Goal: Task Accomplishment & Management: Manage account settings

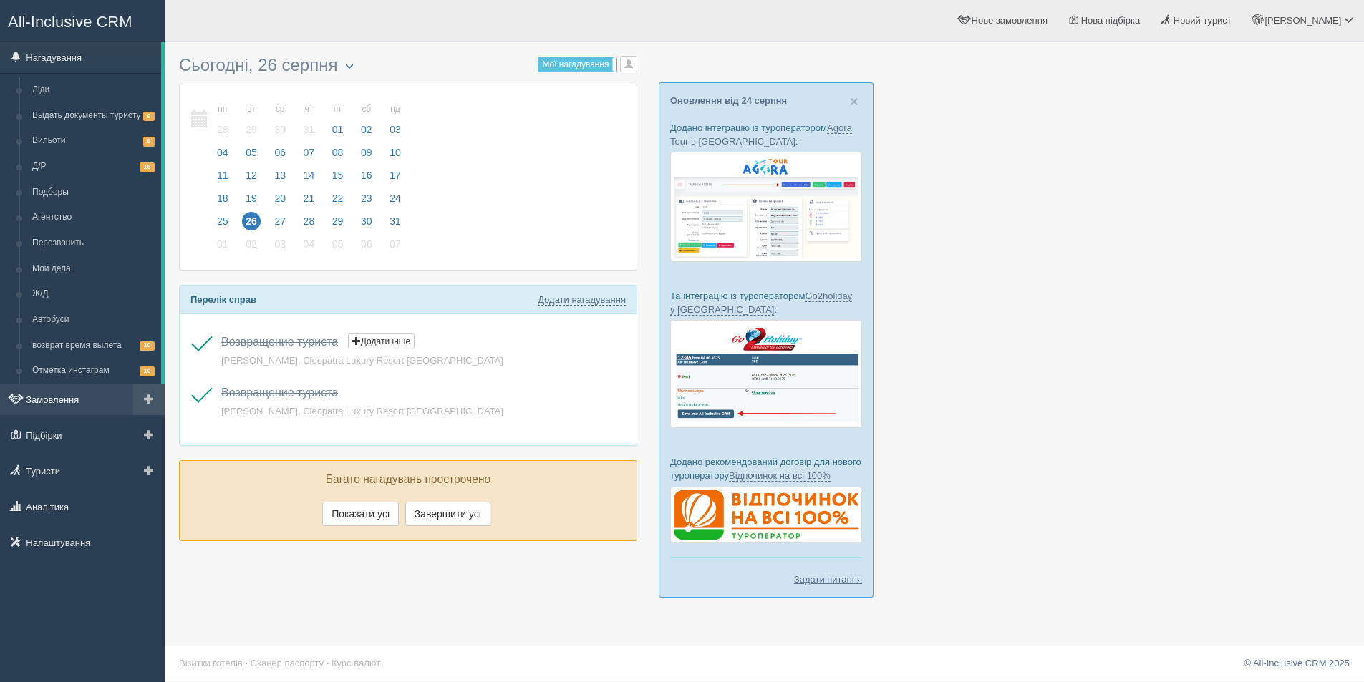
click at [42, 402] on link "Замовлення" at bounding box center [82, 399] width 165 height 31
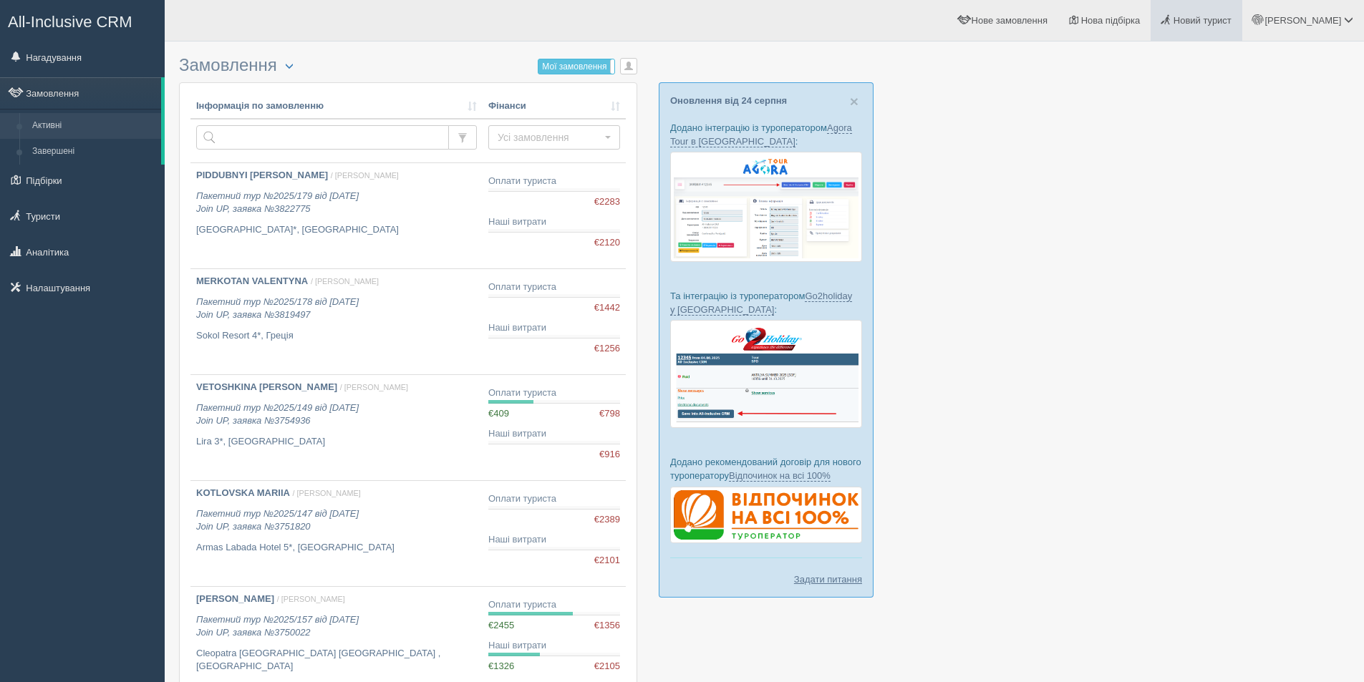
click at [1231, 19] on span "Новий турист" at bounding box center [1202, 20] width 58 height 11
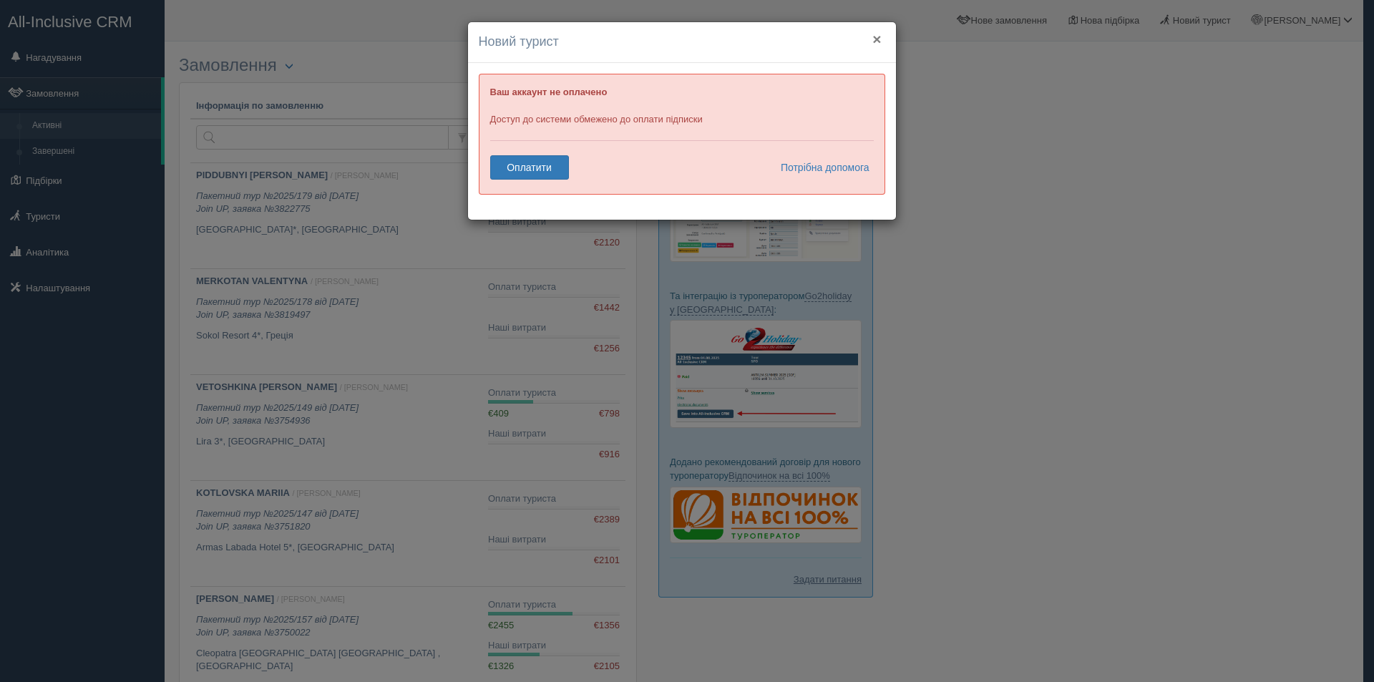
click at [879, 35] on button "×" at bounding box center [877, 38] width 9 height 15
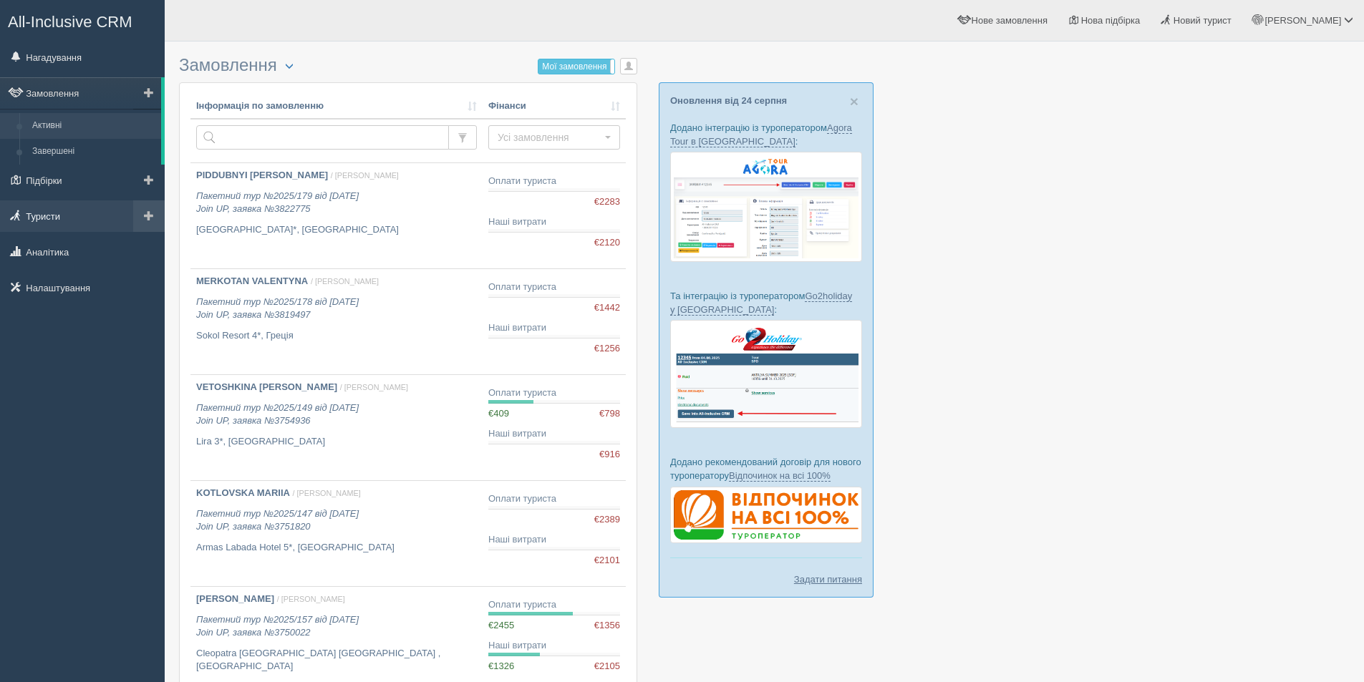
click at [47, 224] on link "Туристи" at bounding box center [82, 215] width 165 height 31
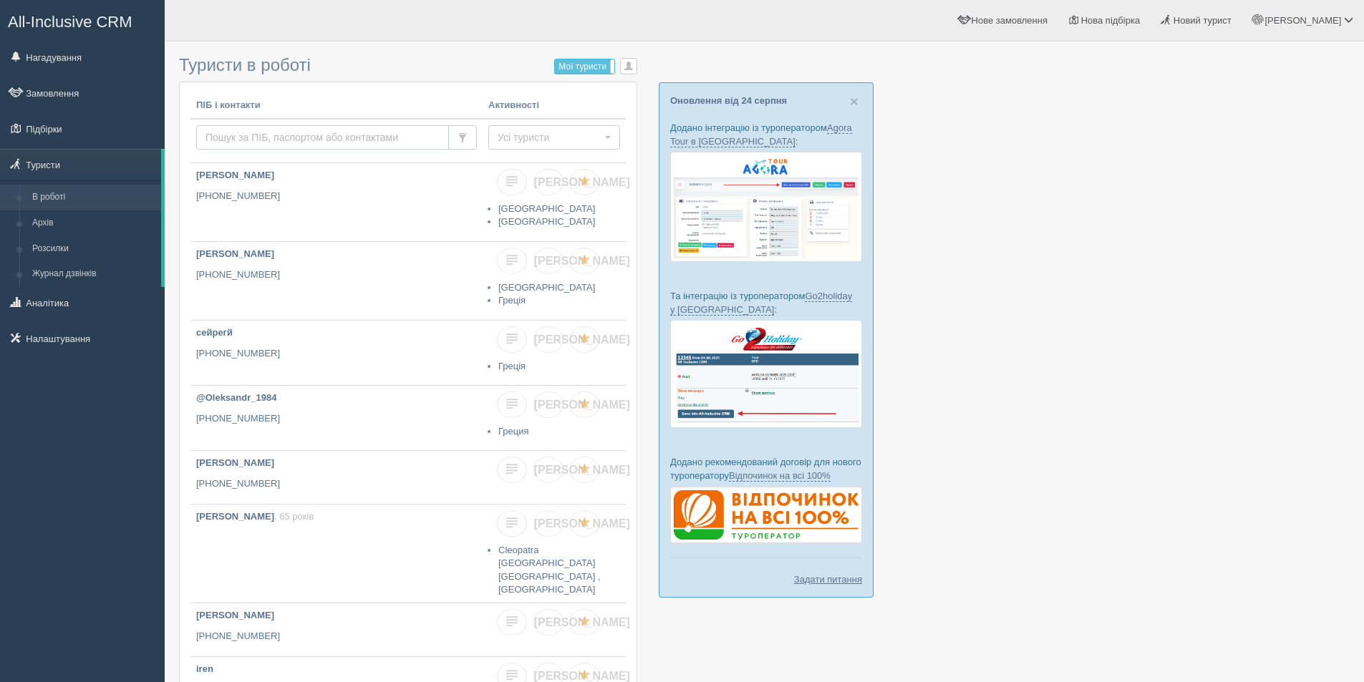
drag, startPoint x: 0, startPoint y: 0, endPoint x: 241, endPoint y: 148, distance: 282.5
click at [241, 148] on input "text" at bounding box center [322, 137] width 253 height 24
paste input "+380677853814"
type input "+380677853814"
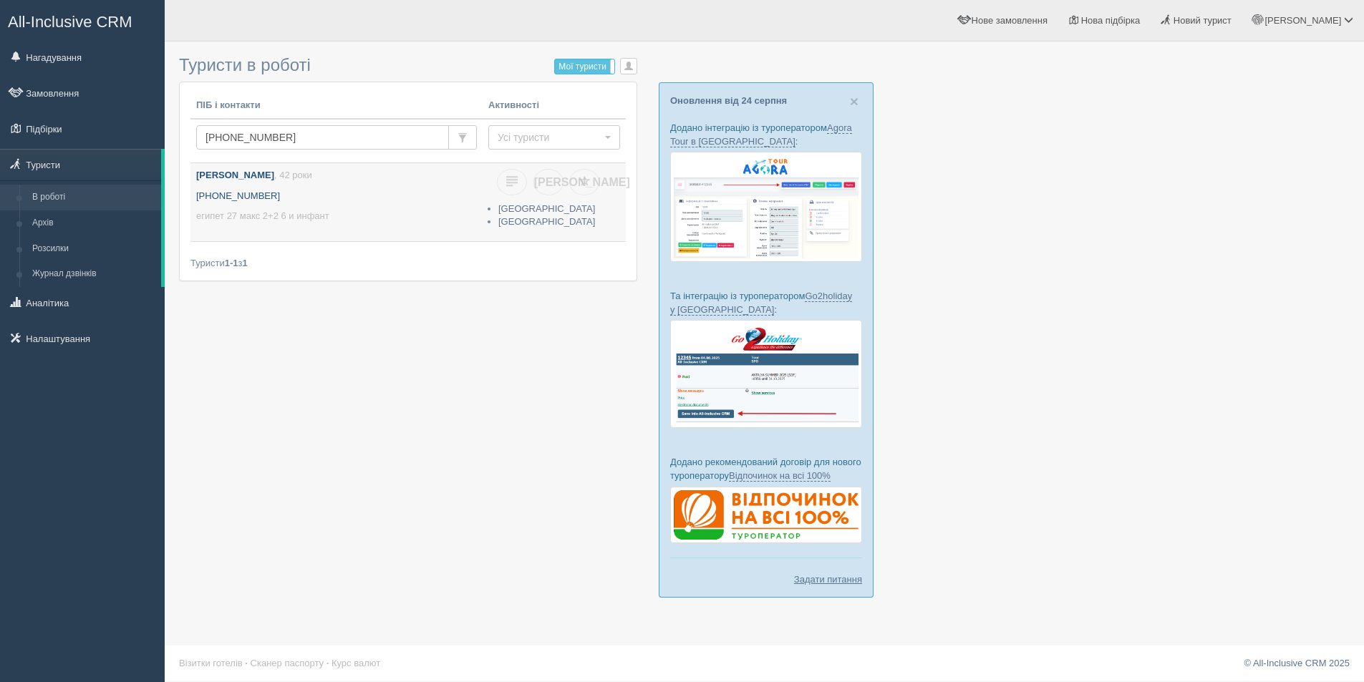
click at [343, 200] on p "+380 67 785 3814" at bounding box center [336, 197] width 281 height 14
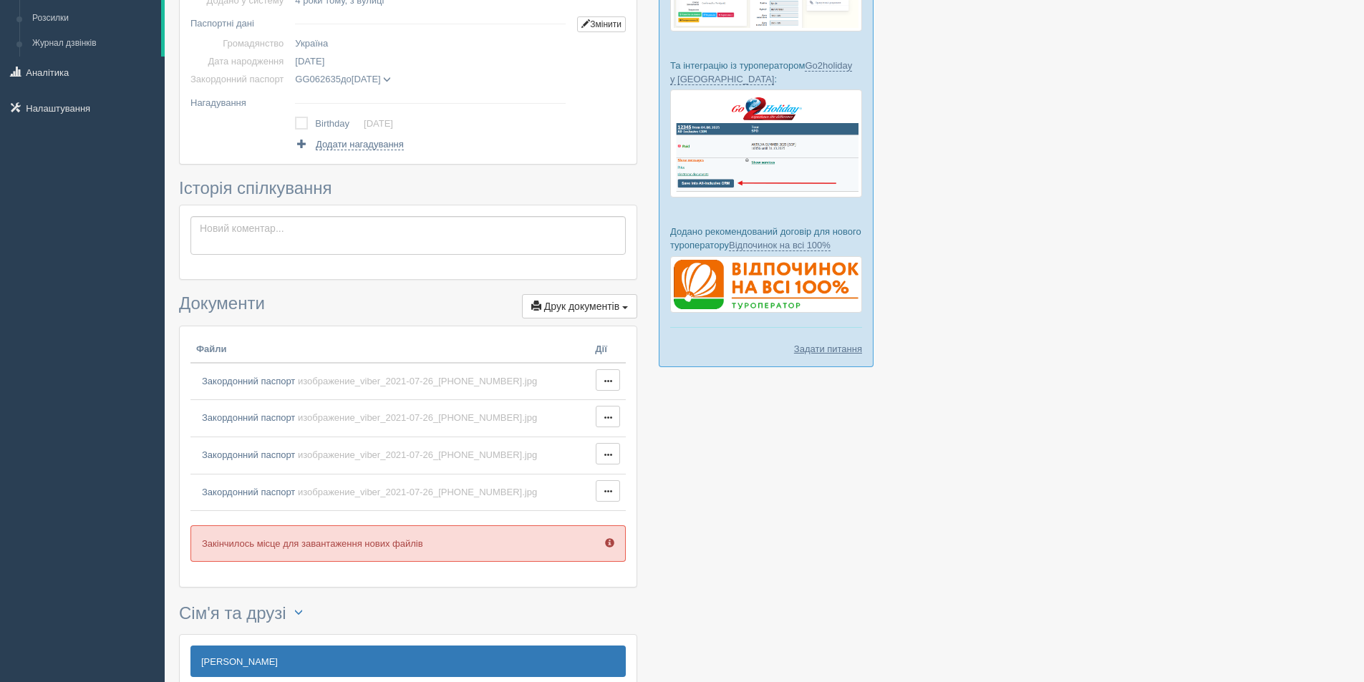
scroll to position [497, 0]
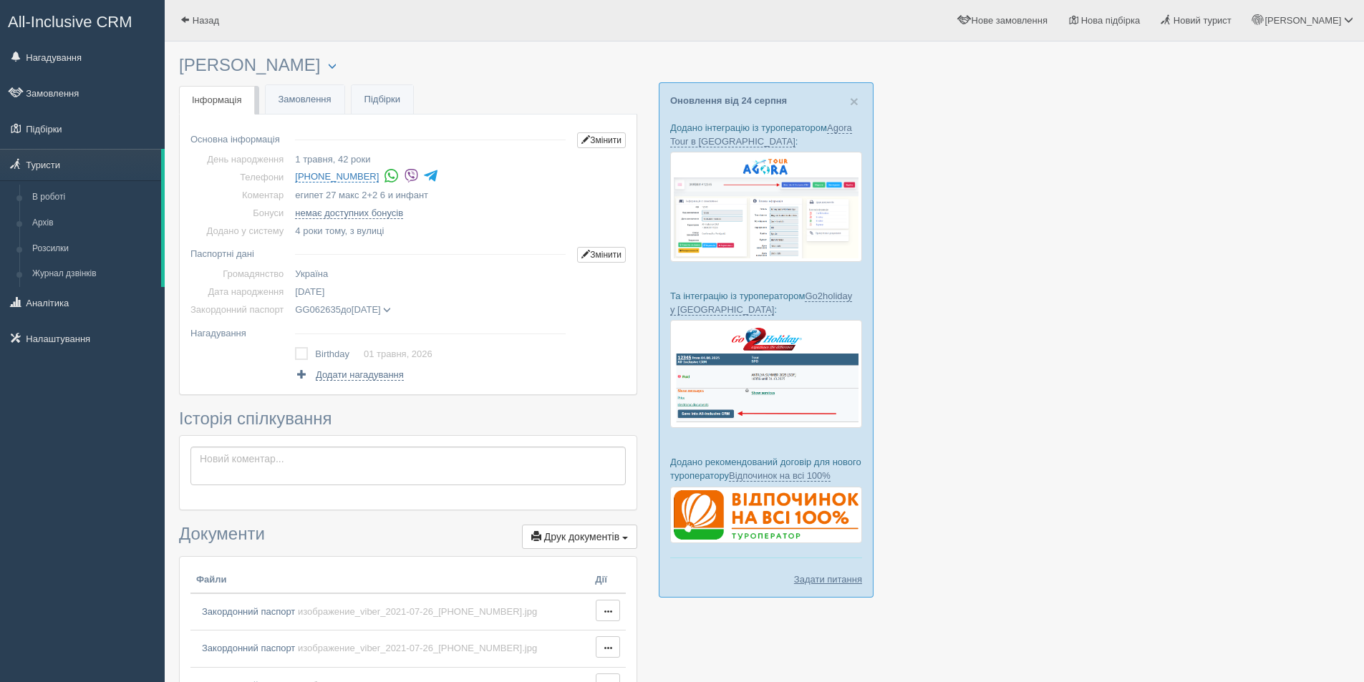
click at [1137, 298] on div at bounding box center [764, 582] width 1170 height 1066
click at [64, 97] on link "Замовлення" at bounding box center [82, 92] width 165 height 31
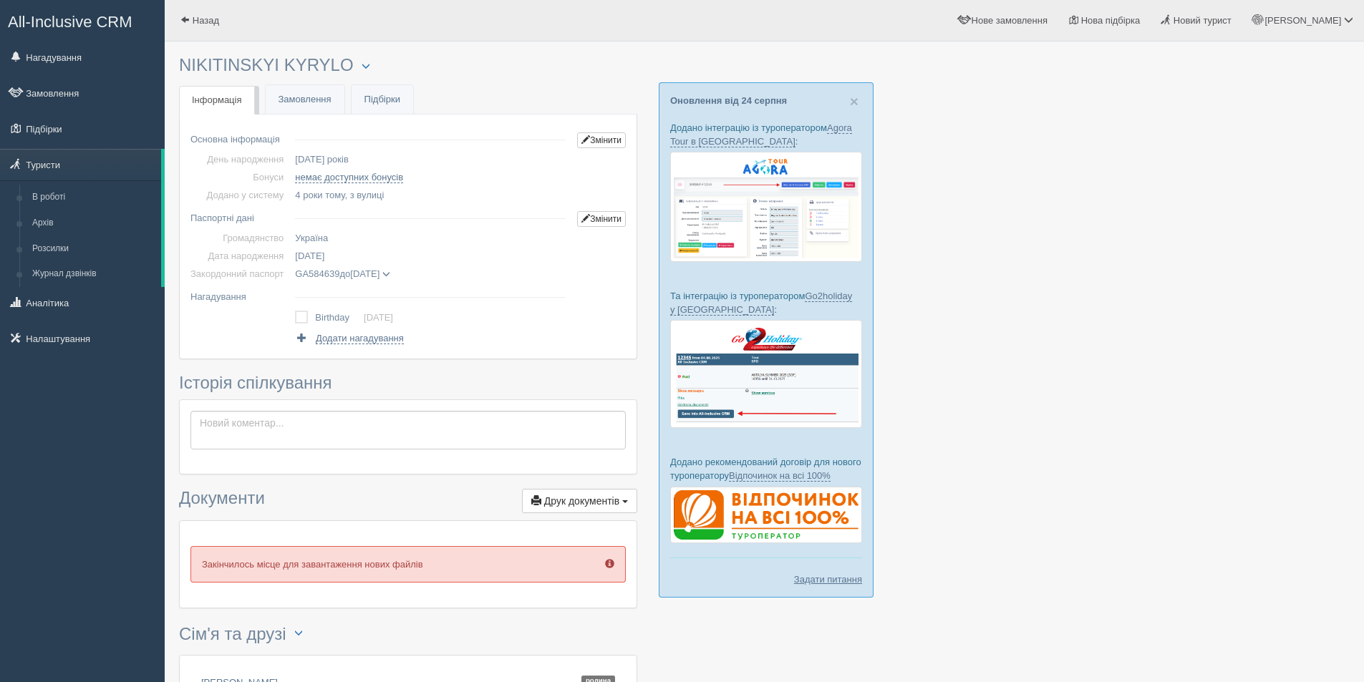
click at [390, 272] on span at bounding box center [386, 275] width 8 height 8
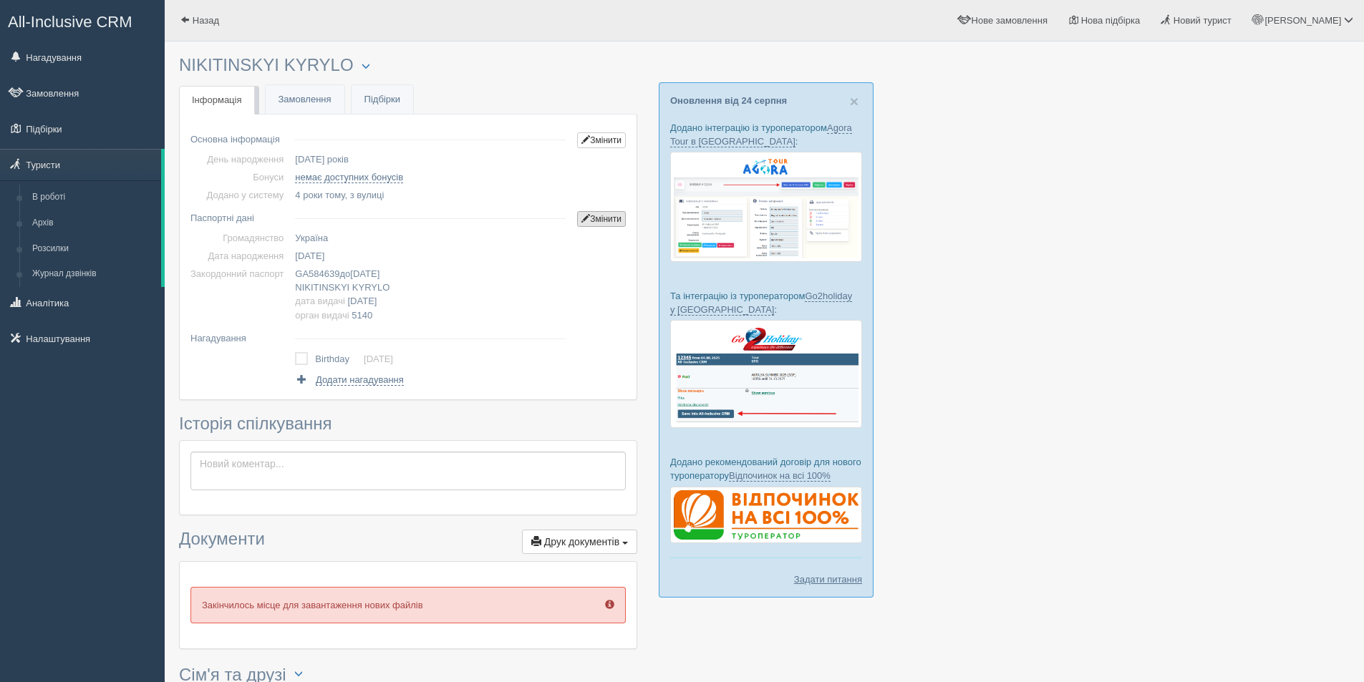
click at [604, 215] on link "Змінити" at bounding box center [601, 219] width 49 height 16
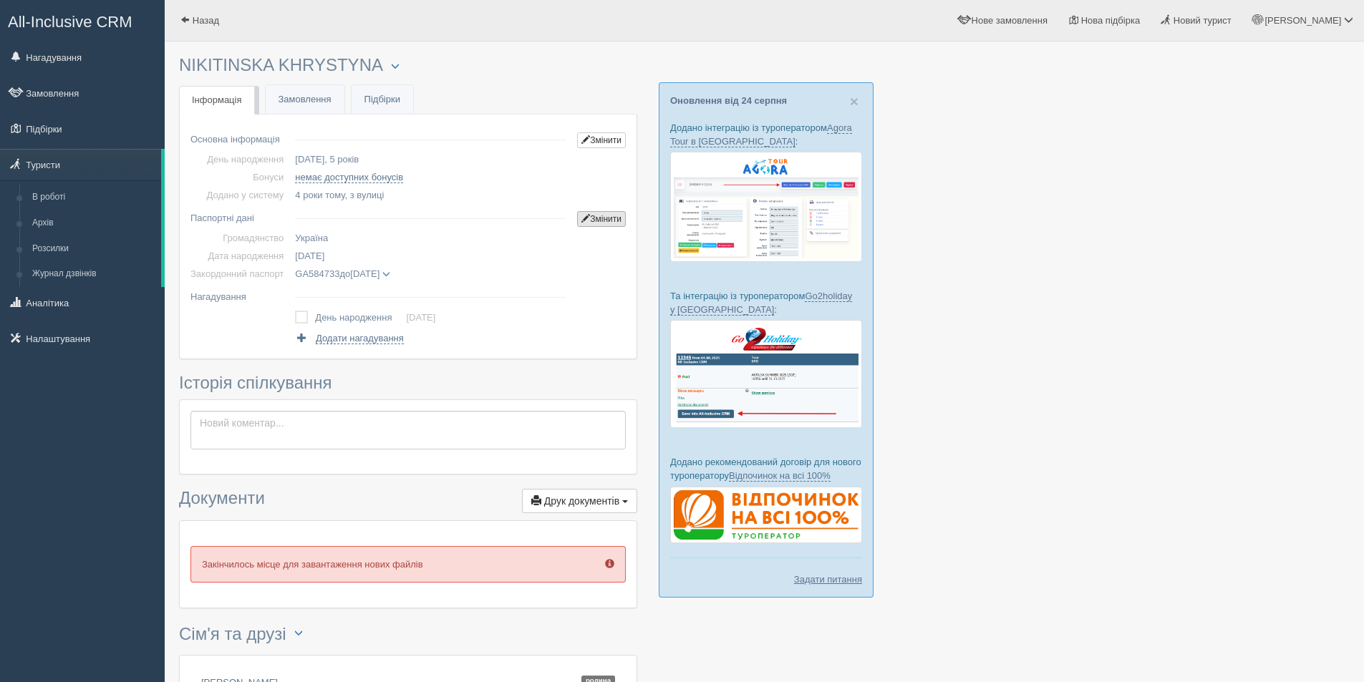
click at [592, 218] on link "Змінити" at bounding box center [601, 219] width 49 height 16
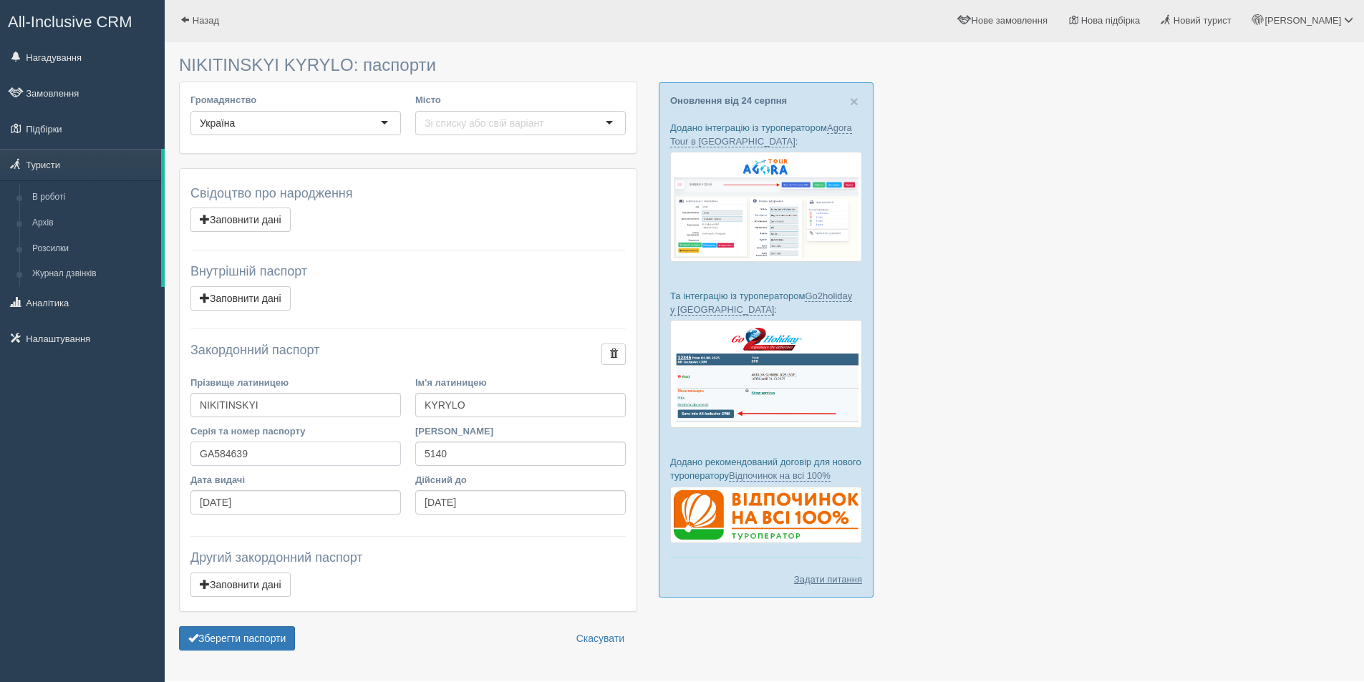
drag, startPoint x: 295, startPoint y: 450, endPoint x: 205, endPoint y: 450, distance: 90.2
click at [205, 450] on input "GA584639" at bounding box center [295, 454] width 210 height 24
type input "GL289845"
drag, startPoint x: 314, startPoint y: 502, endPoint x: 170, endPoint y: 509, distance: 144.1
click at [170, 509] on div "NIKITINSKYI KYRYLO: паспорти Громадянство Україна Україна Місто Свідоцтво про н…" at bounding box center [764, 358] width 1199 height 717
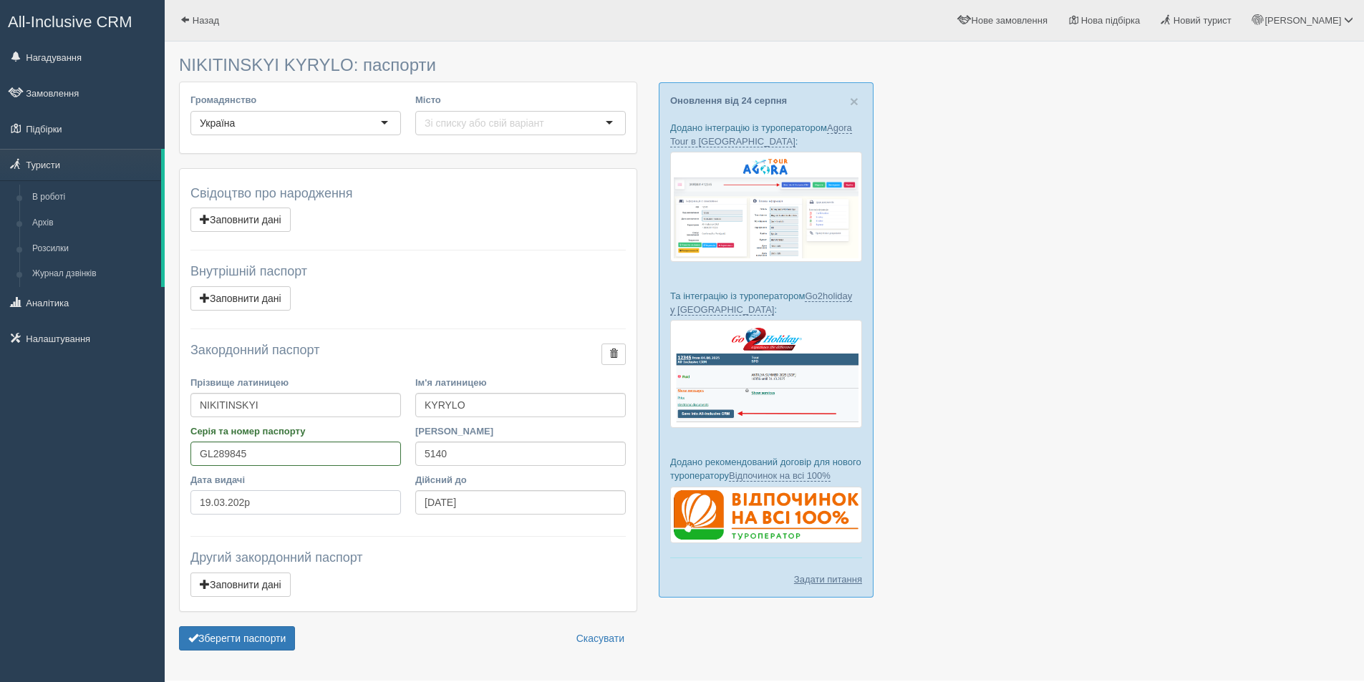
type input "[DATE]"
drag, startPoint x: 505, startPoint y: 500, endPoint x: 411, endPoint y: 503, distance: 94.5
click at [411, 503] on div "Дійсний до 29.06.2025" at bounding box center [520, 497] width 225 height 49
type input "19.03.2029"
click at [272, 648] on button "Зберегти паспорти" at bounding box center [237, 638] width 116 height 24
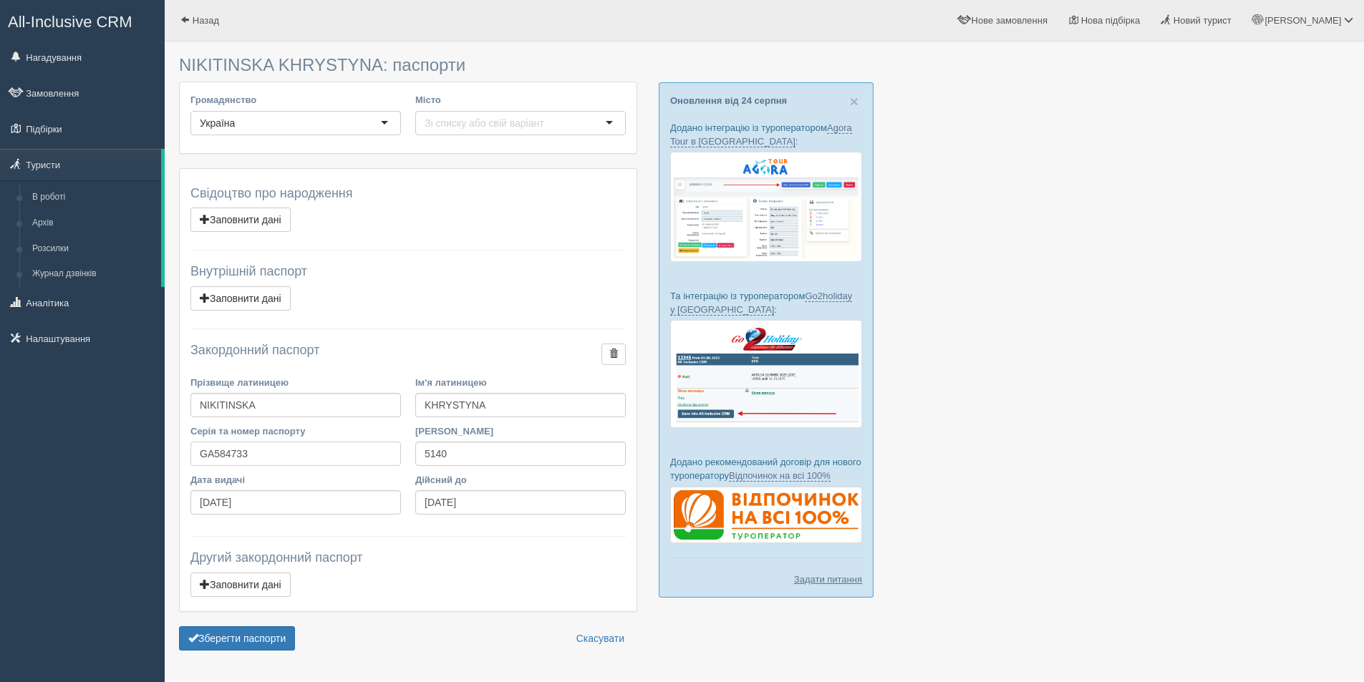
drag, startPoint x: 289, startPoint y: 464, endPoint x: 208, endPoint y: 463, distance: 81.6
click at [208, 463] on input "GA584733" at bounding box center [295, 454] width 210 height 24
type input "GL290003"
click at [463, 459] on input "5140" at bounding box center [520, 454] width 210 height 24
drag, startPoint x: 302, startPoint y: 500, endPoint x: 193, endPoint y: 500, distance: 108.8
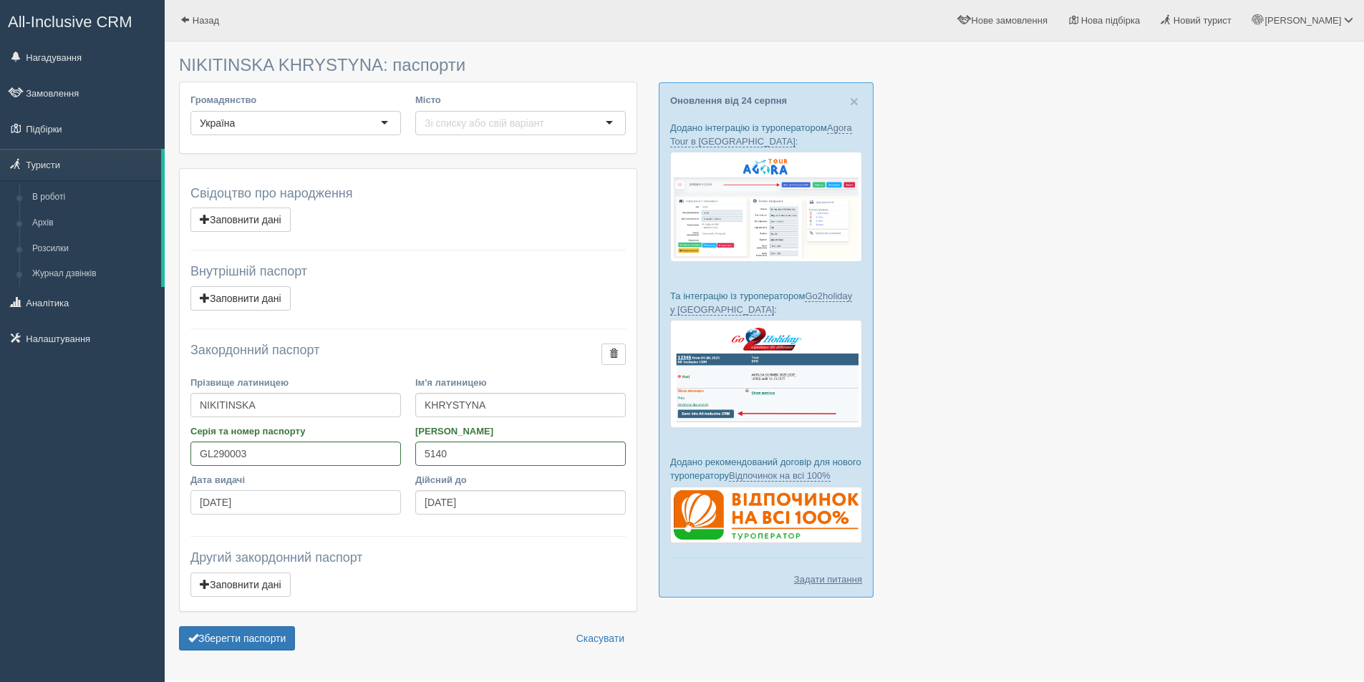
click at [193, 500] on input "29.06.2021" at bounding box center [295, 502] width 210 height 24
type input "19.03.2025"
drag, startPoint x: 498, startPoint y: 502, endPoint x: 423, endPoint y: 505, distance: 75.2
click at [423, 505] on input "29.06.2025" at bounding box center [520, 502] width 210 height 24
type input "19.03.2029"
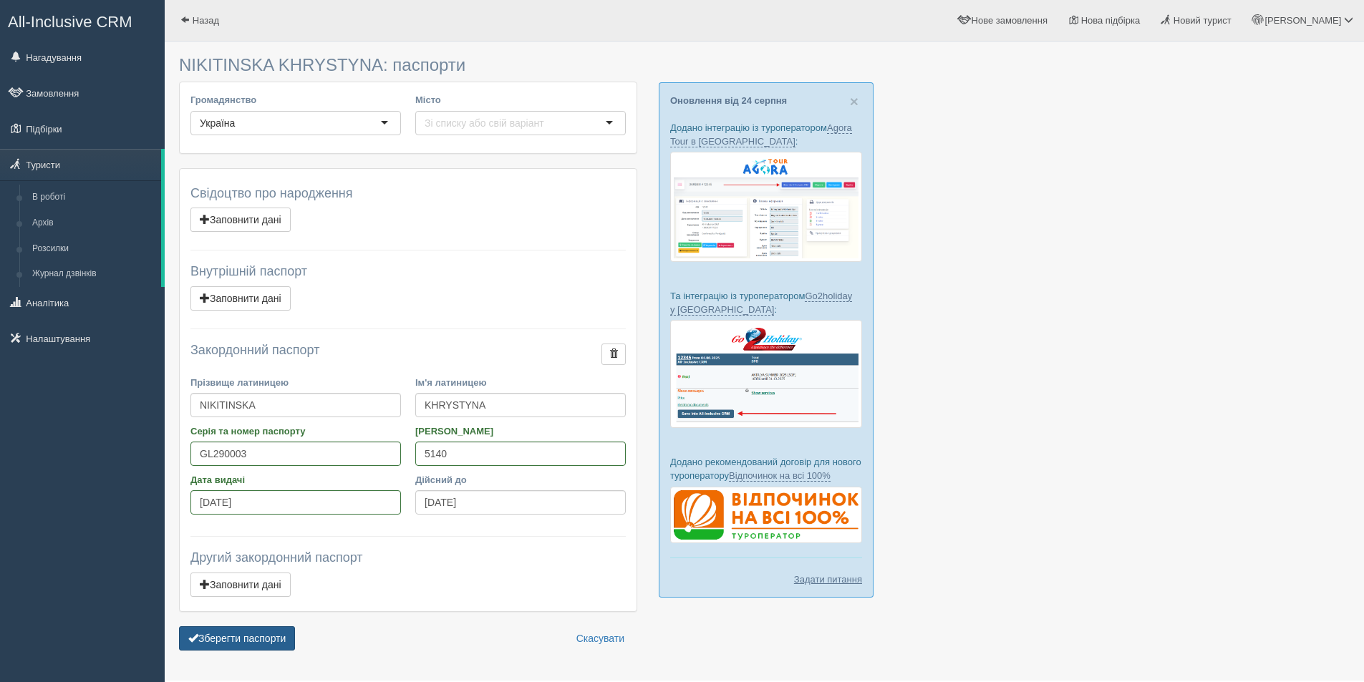
click at [274, 636] on button "Зберегти паспорти" at bounding box center [237, 638] width 116 height 24
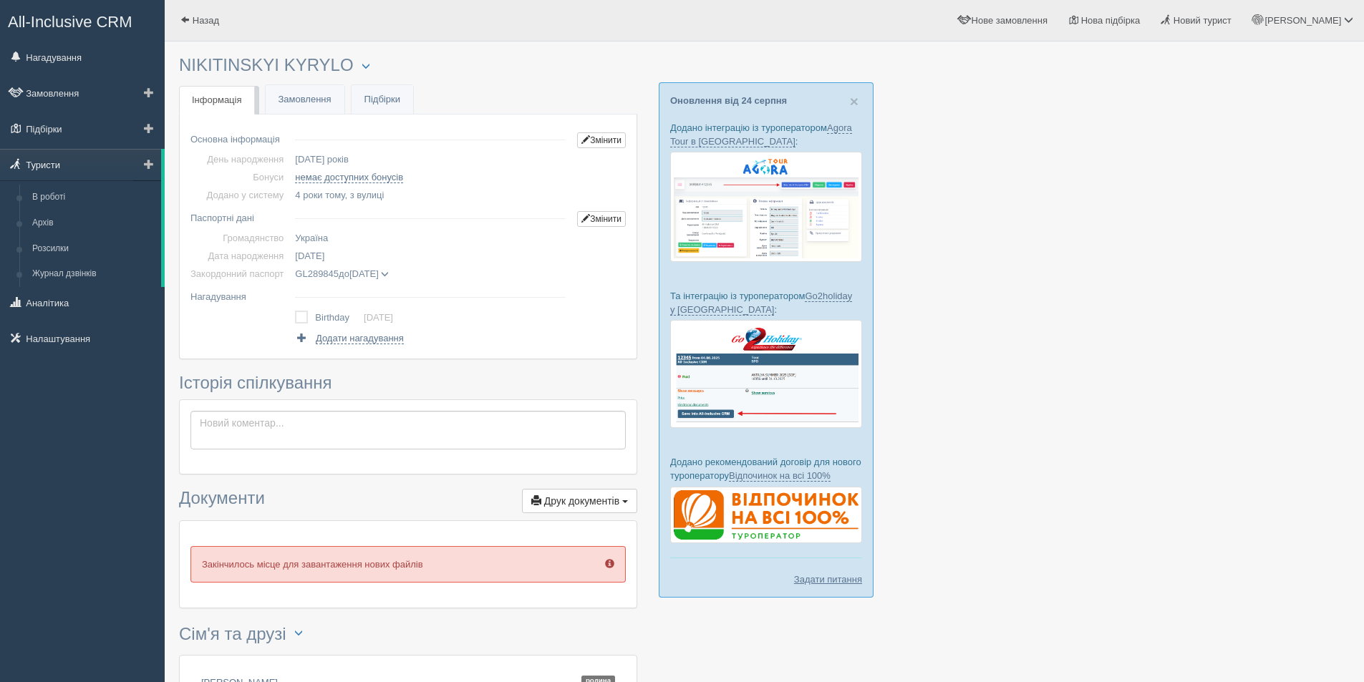
click at [62, 176] on link "Туристи" at bounding box center [80, 164] width 161 height 31
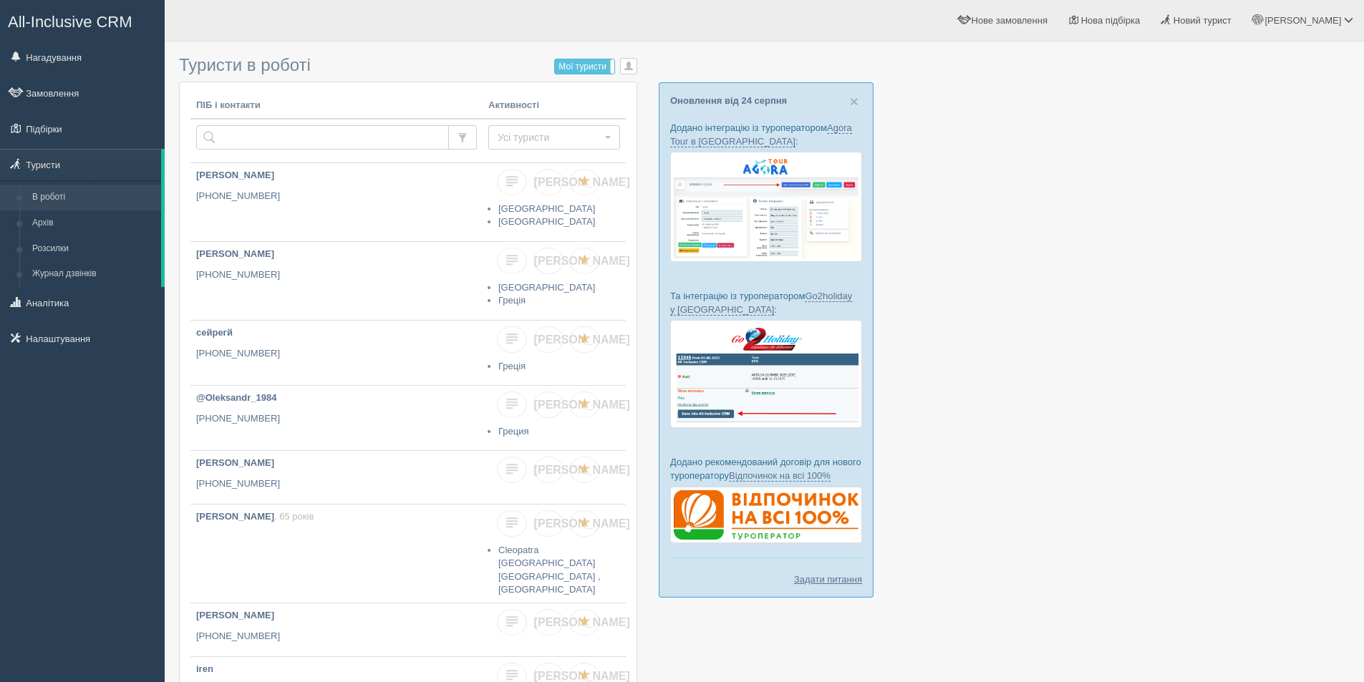
click at [1240, 336] on div at bounding box center [764, 510] width 1170 height 922
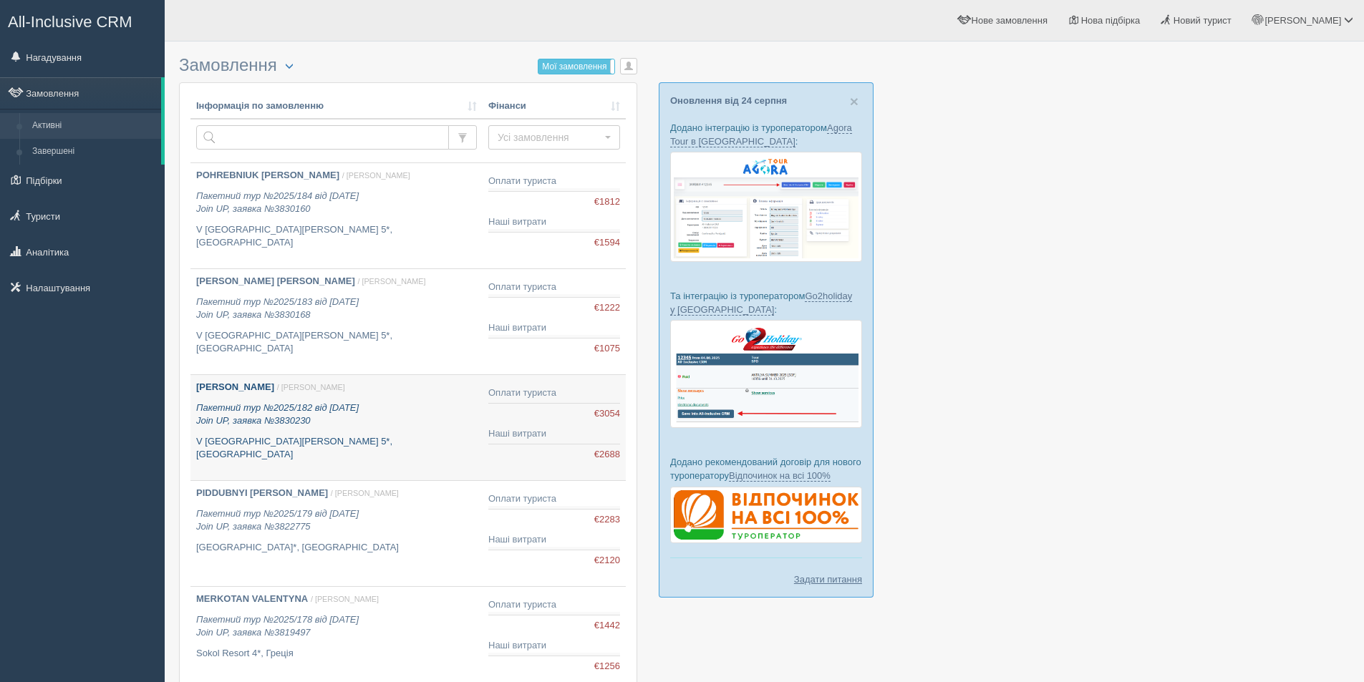
click at [391, 439] on p "V Hotel Sharm El Sheikh 5*, Єгипет" at bounding box center [336, 448] width 281 height 26
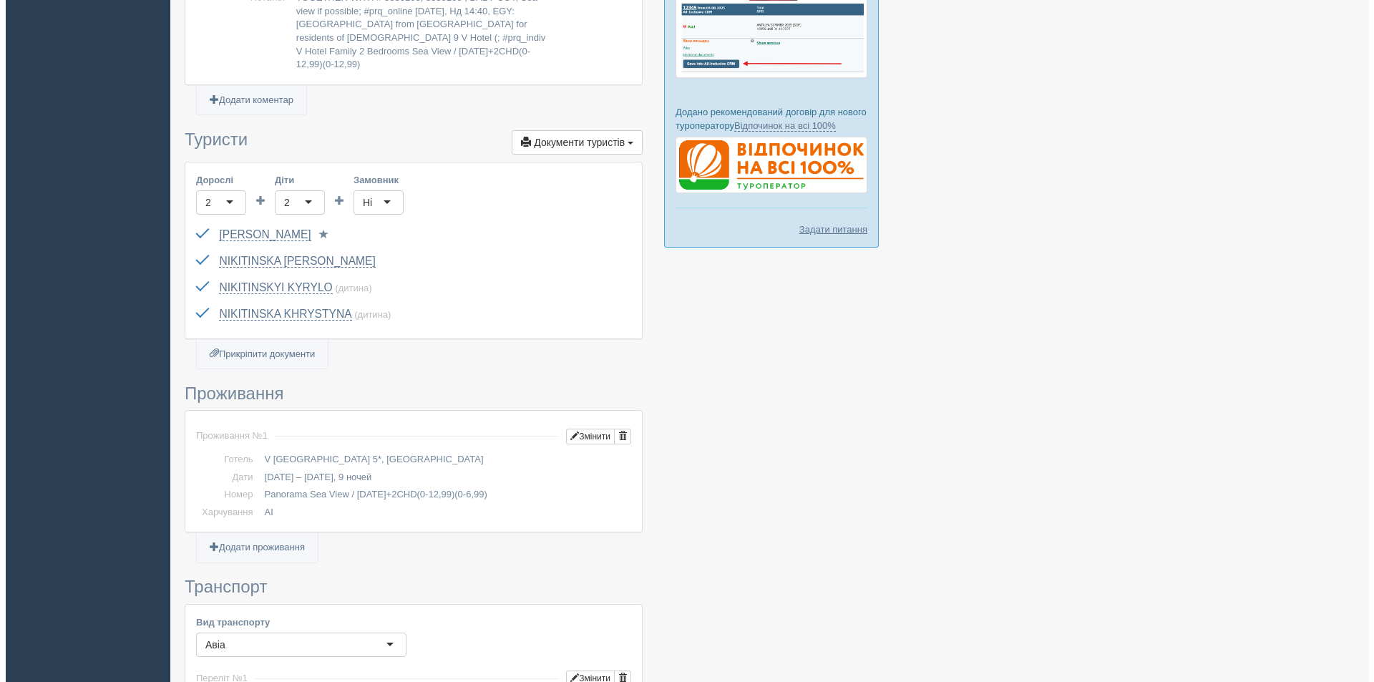
scroll to position [501, 0]
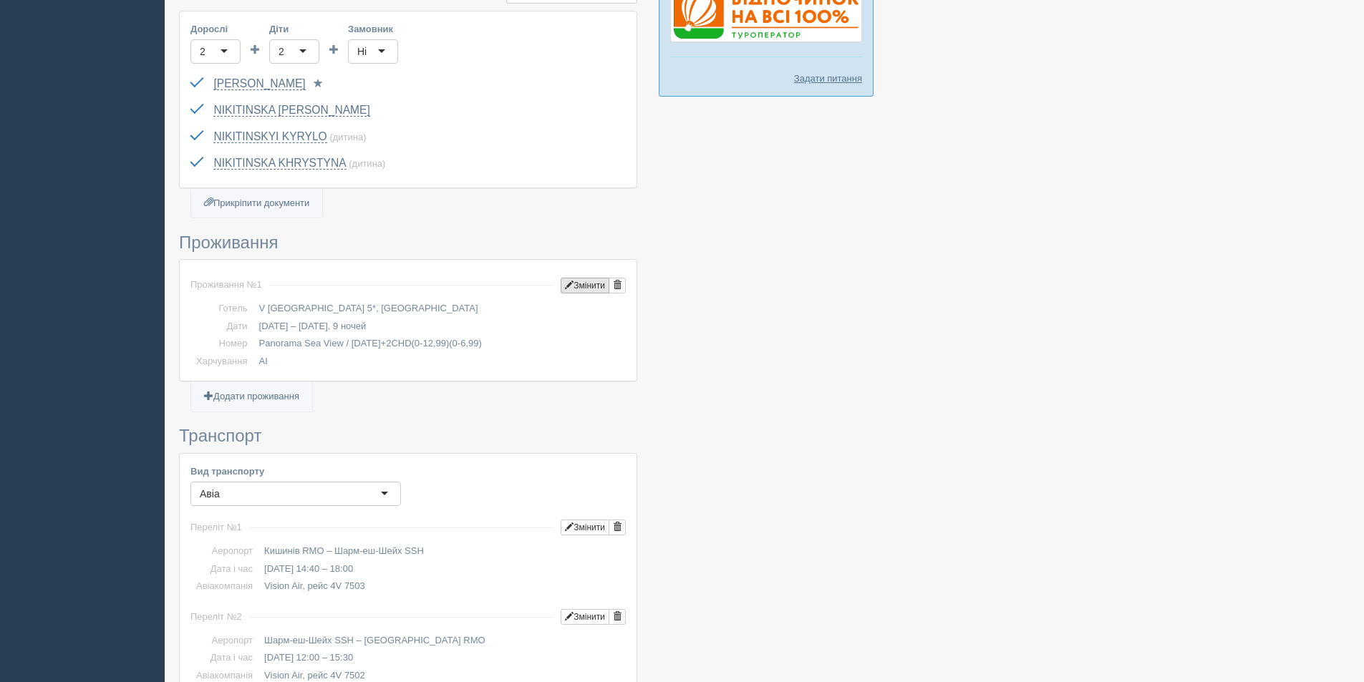
click at [578, 278] on button "Змінити" at bounding box center [584, 286] width 49 height 16
type input "9"
type input "[DATE]"
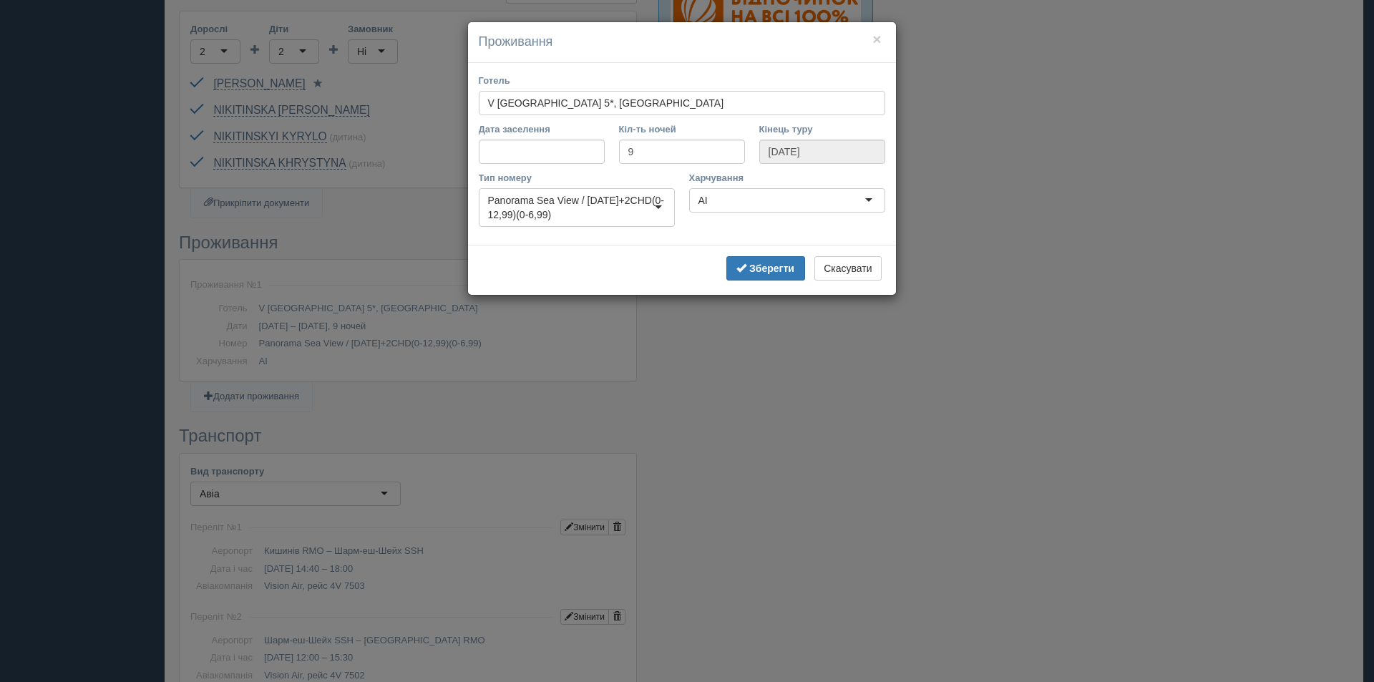
click at [656, 205] on div "Panorama Sea View / [DATE]+2CHD(0-12,99)(0-6,99)" at bounding box center [577, 207] width 178 height 29
drag, startPoint x: 545, startPoint y: 226, endPoint x: 490, endPoint y: 202, distance: 60.2
click at [490, 202] on div "Panorama Sea View / [DATE]+2CHD(0-12,99)(0-6,99)" at bounding box center [577, 207] width 196 height 39
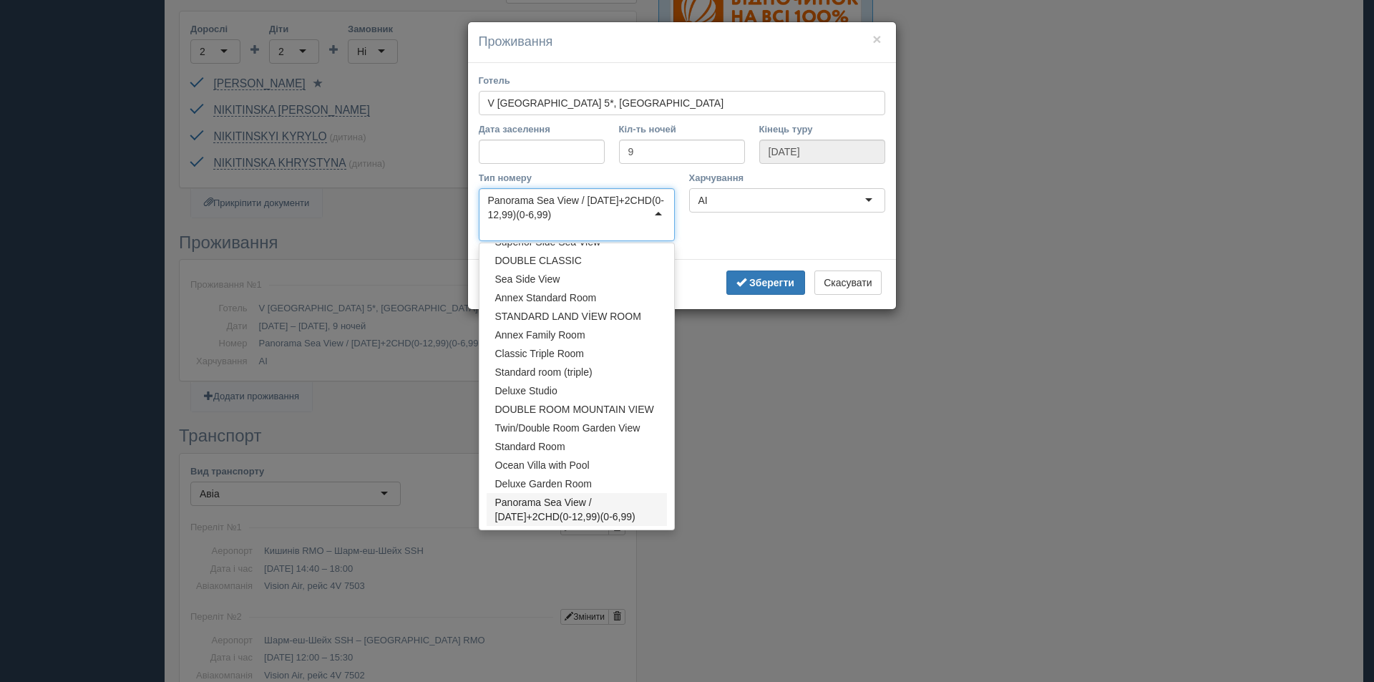
click at [490, 202] on div "Panorama Sea View / [DATE]+2CHD(0-12,99)(0-6,99)" at bounding box center [577, 207] width 178 height 29
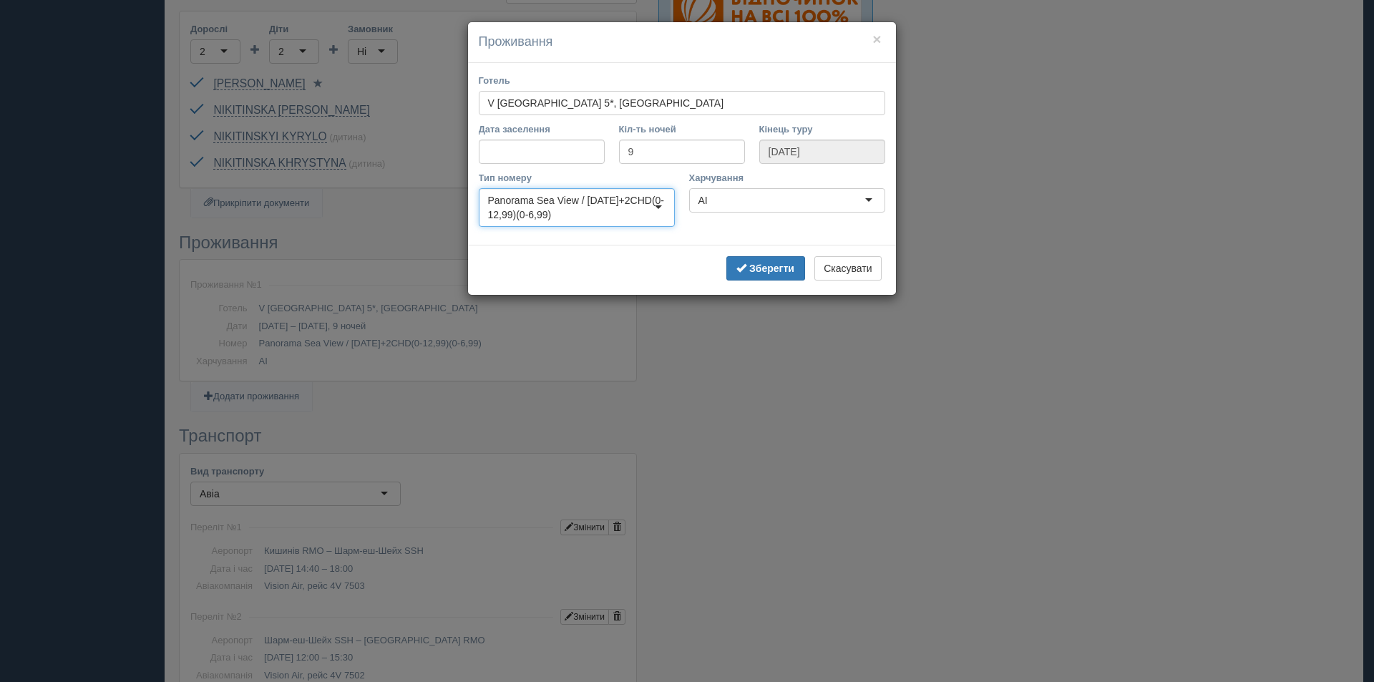
click at [490, 202] on div "Panorama Sea View / [DATE]+2CHD(0-12,99)(0-6,99)" at bounding box center [577, 207] width 178 height 29
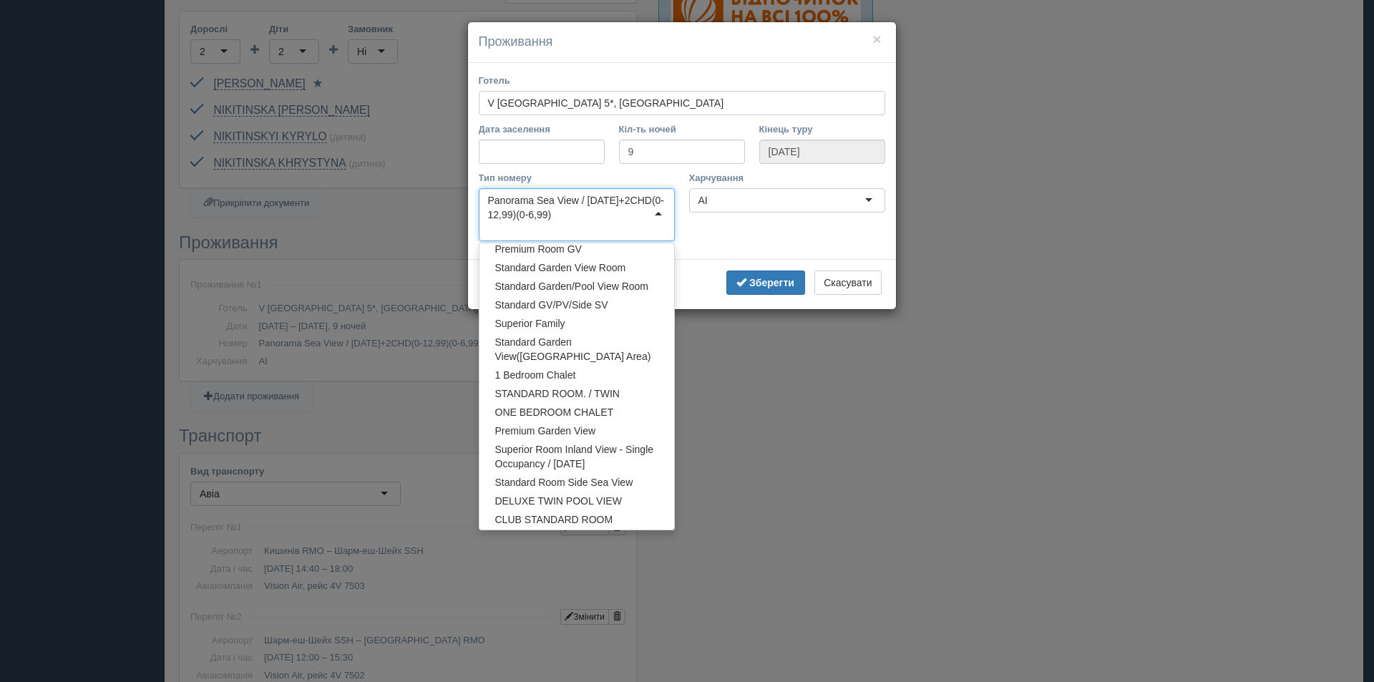
scroll to position [0, 0]
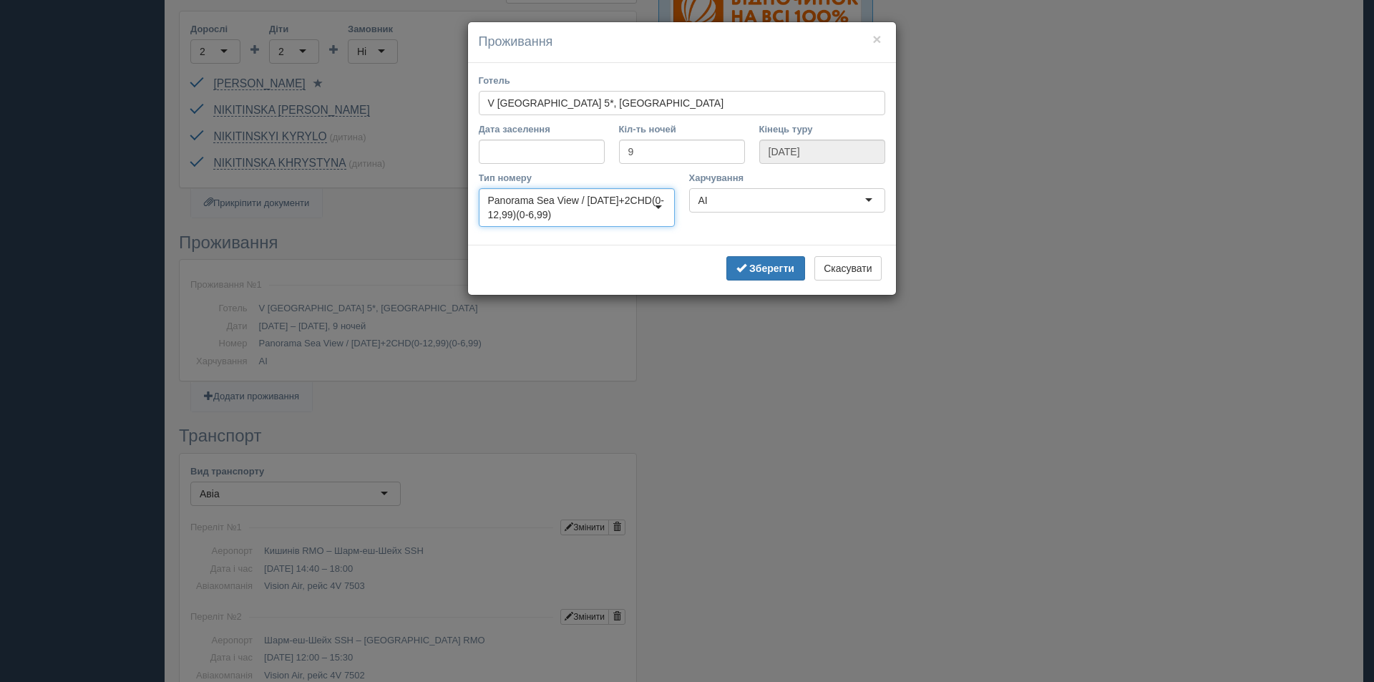
drag, startPoint x: 508, startPoint y: 229, endPoint x: 497, endPoint y: 218, distance: 15.7
click at [497, 218] on div "Panorama Sea View / [DATE]+2CHD(0-12,99)(0-6,99)" at bounding box center [577, 207] width 196 height 39
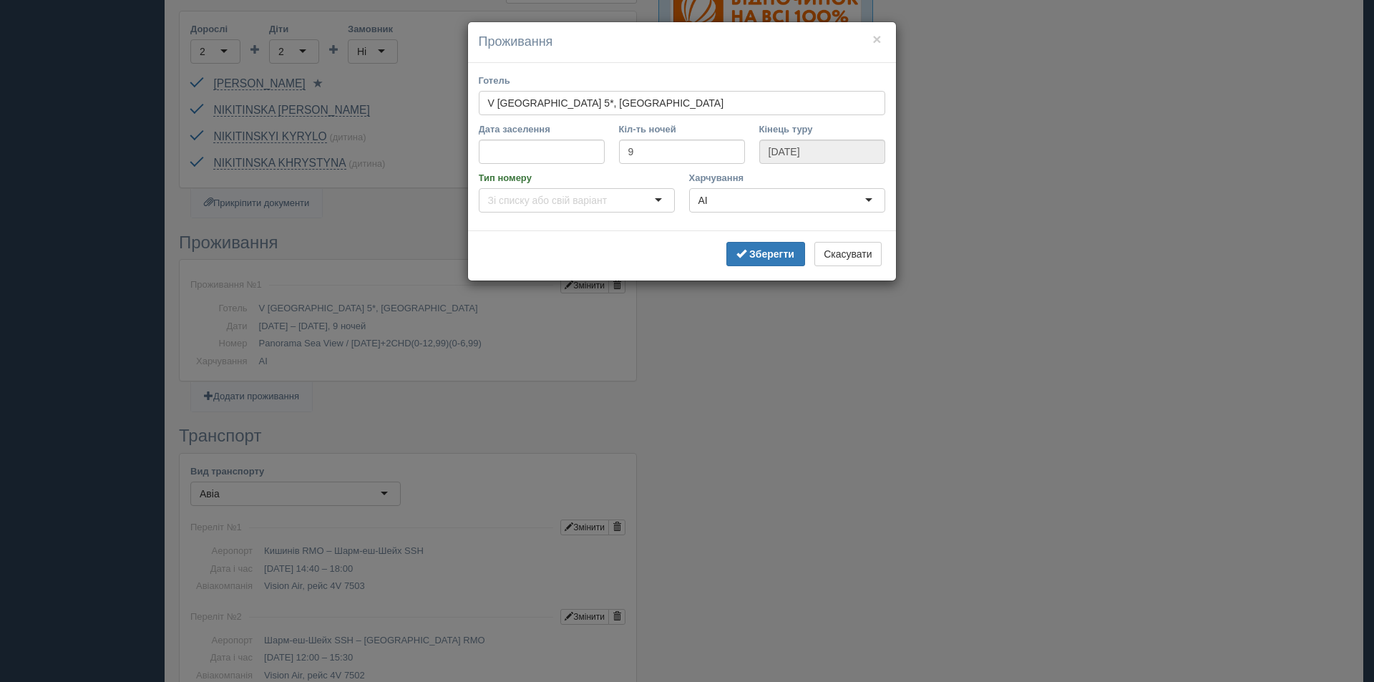
scroll to position [4, 0]
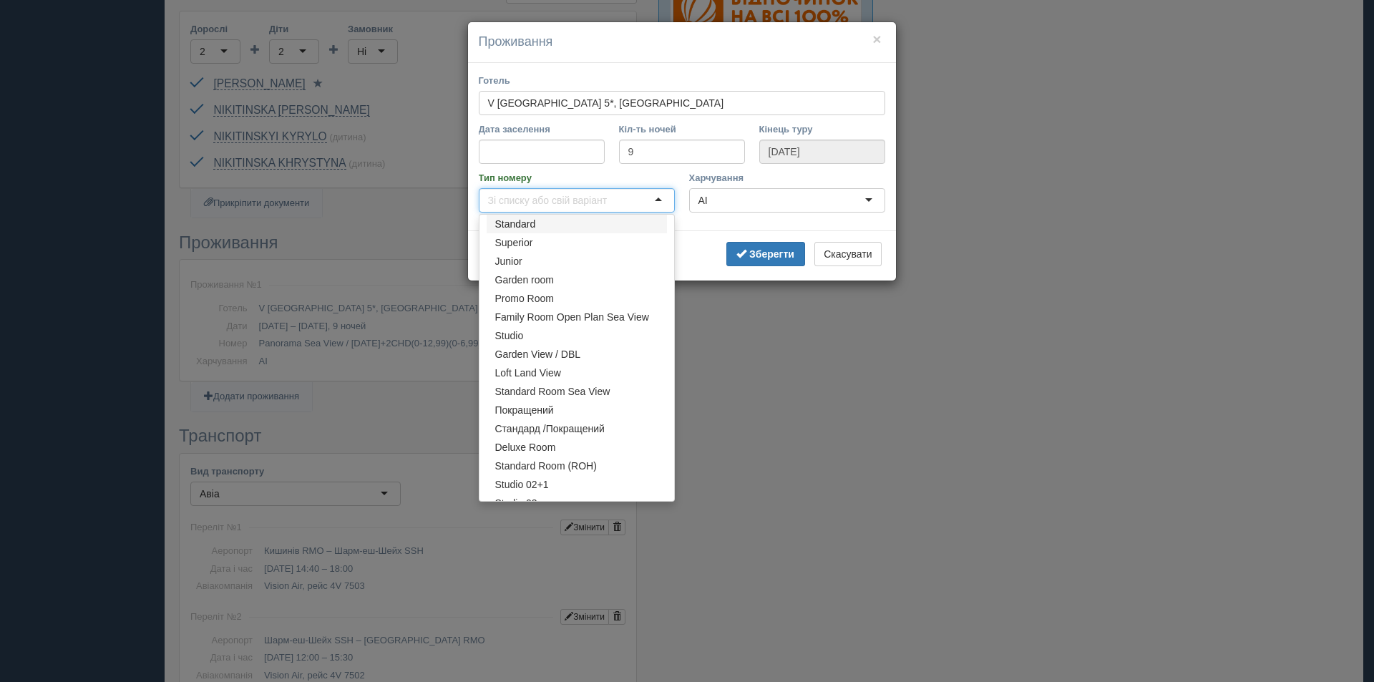
paste input "Family 2 Bedrooms Sea View"
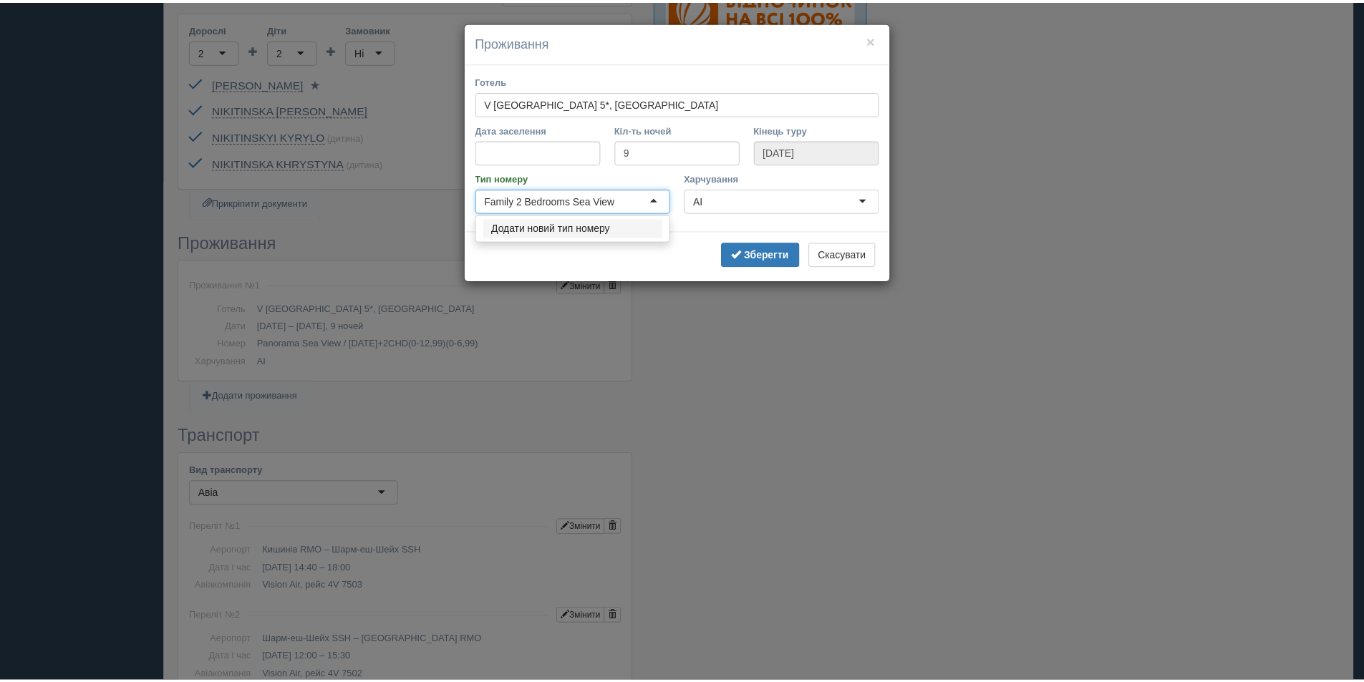
scroll to position [0, 0]
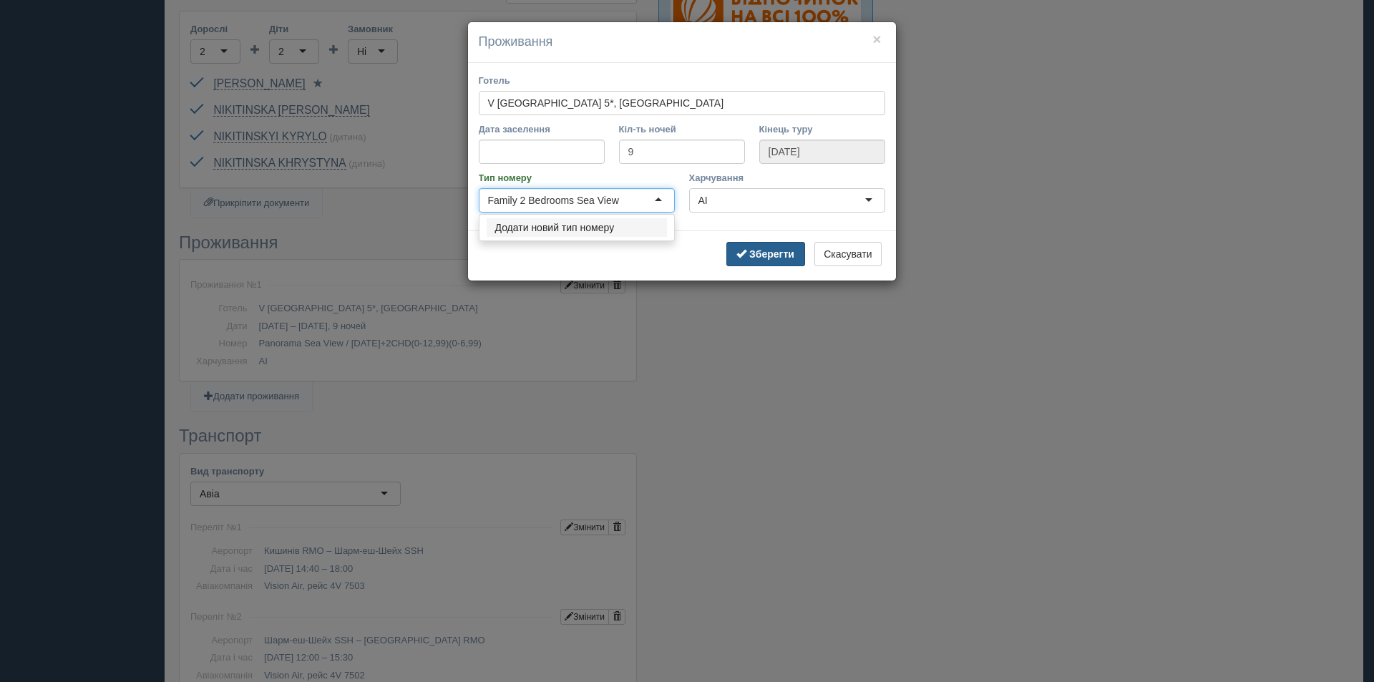
type input "Family 2 Bedrooms Sea View"
click at [759, 251] on b "Зберегти" at bounding box center [771, 253] width 45 height 11
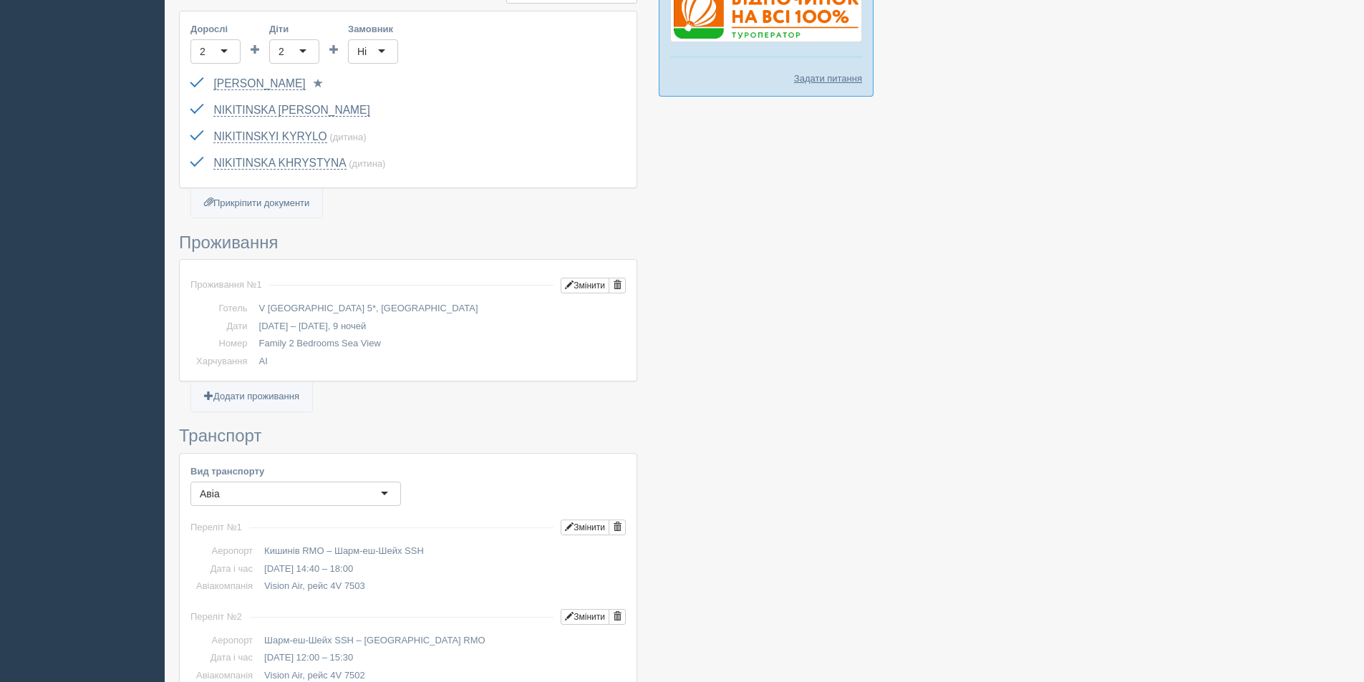
click at [1045, 376] on div at bounding box center [764, 456] width 1170 height 1817
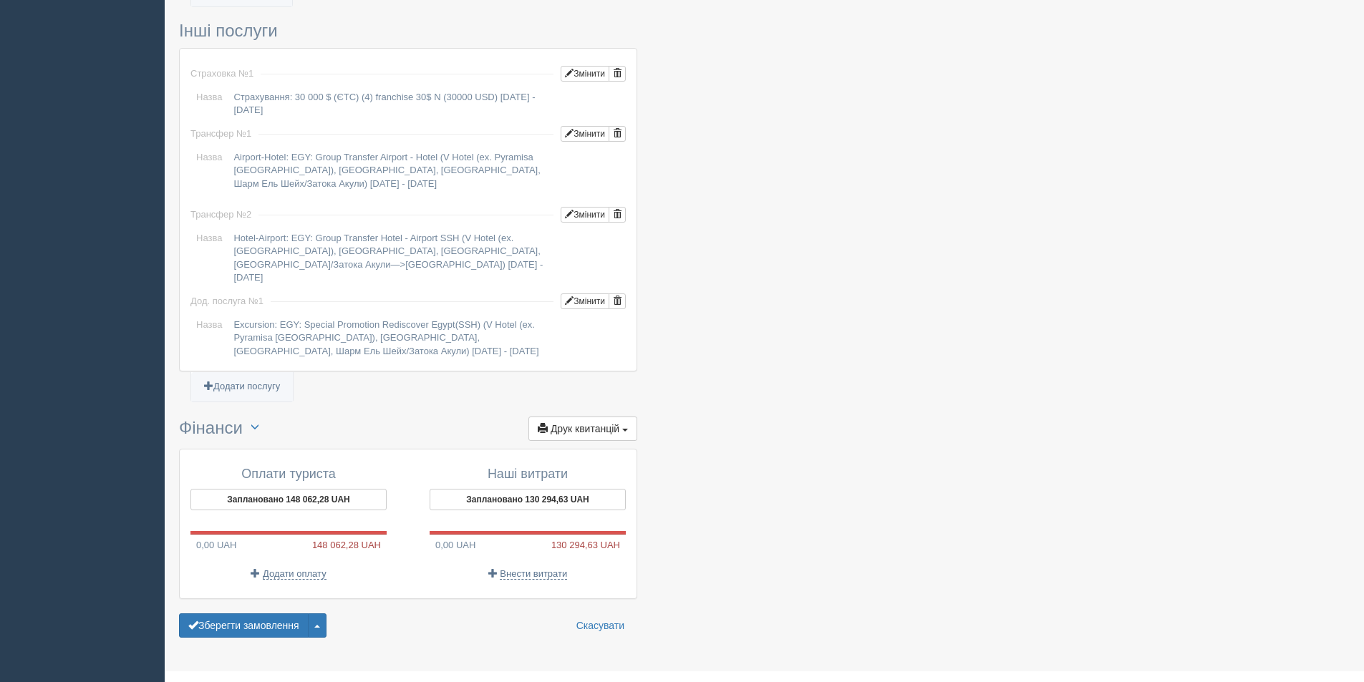
scroll to position [1221, 0]
click at [321, 488] on button "Заплановано 148 062,28 UAH" at bounding box center [288, 498] width 196 height 21
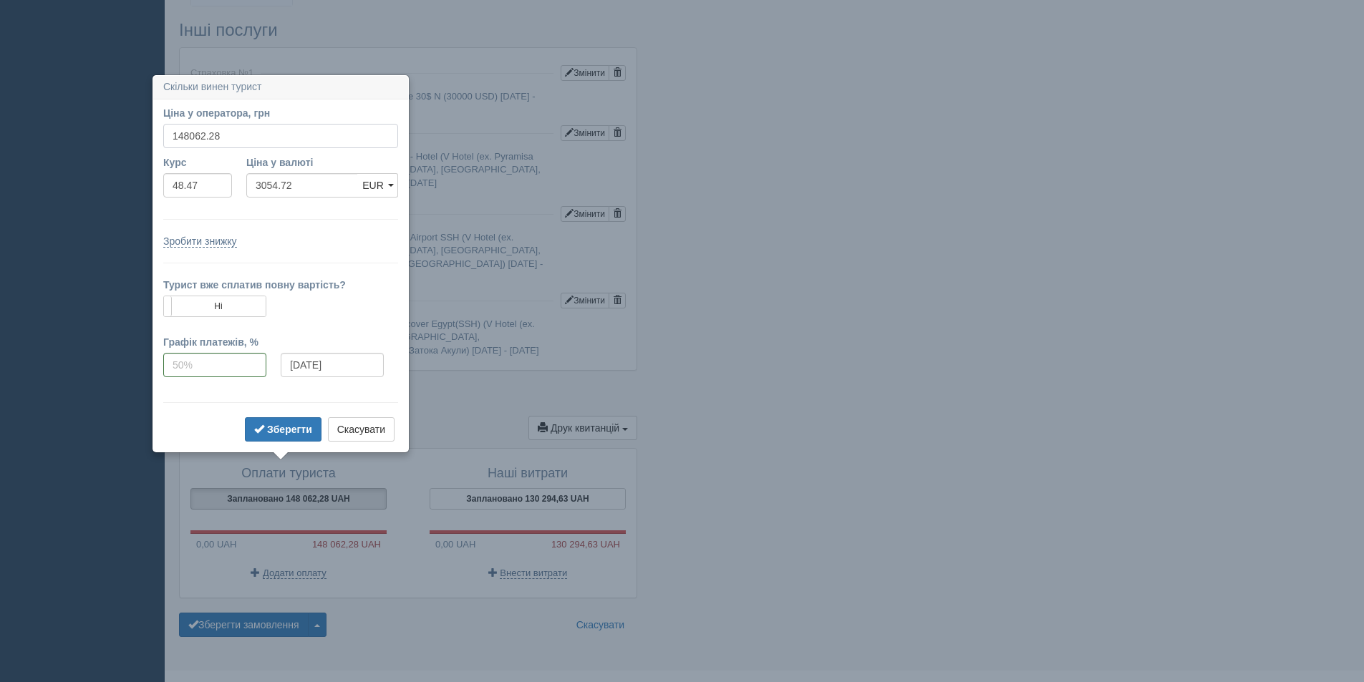
drag, startPoint x: 251, startPoint y: 127, endPoint x: 140, endPoint y: 129, distance: 111.7
type input "126800"
type input "2616.05"
click at [288, 428] on b "Зберегти" at bounding box center [289, 429] width 45 height 11
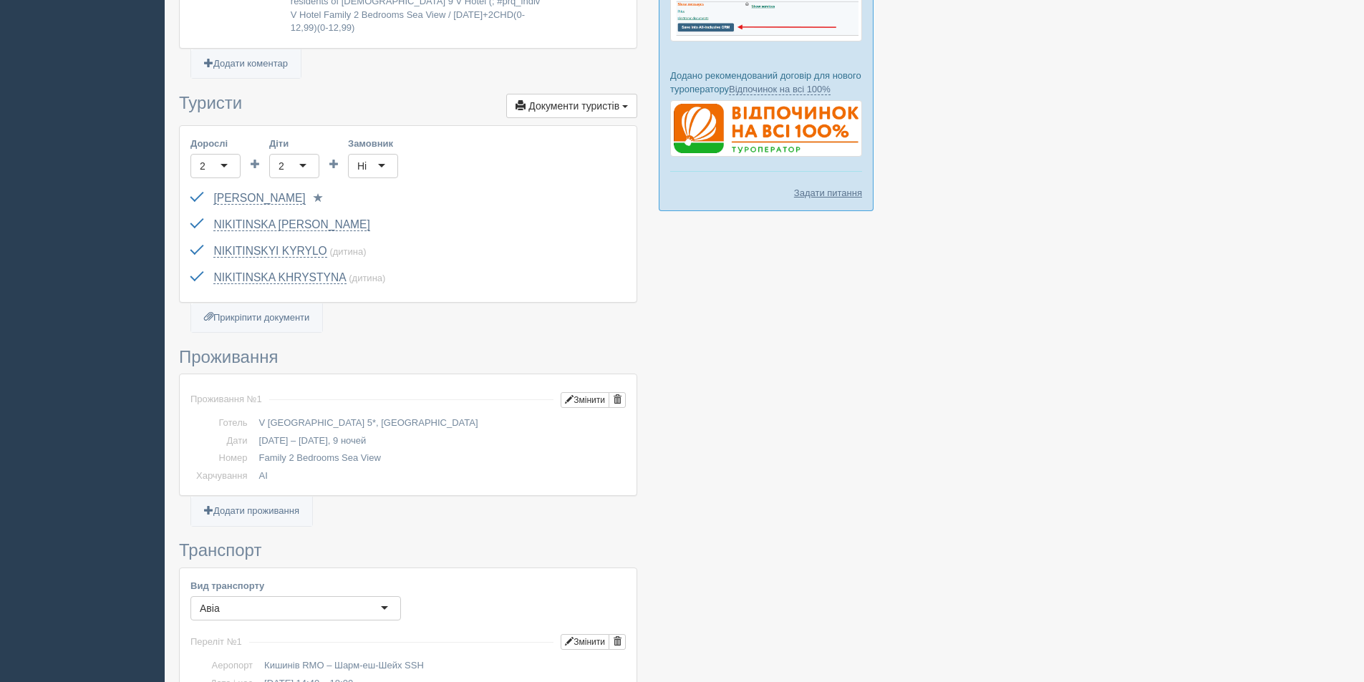
scroll to position [362, 0]
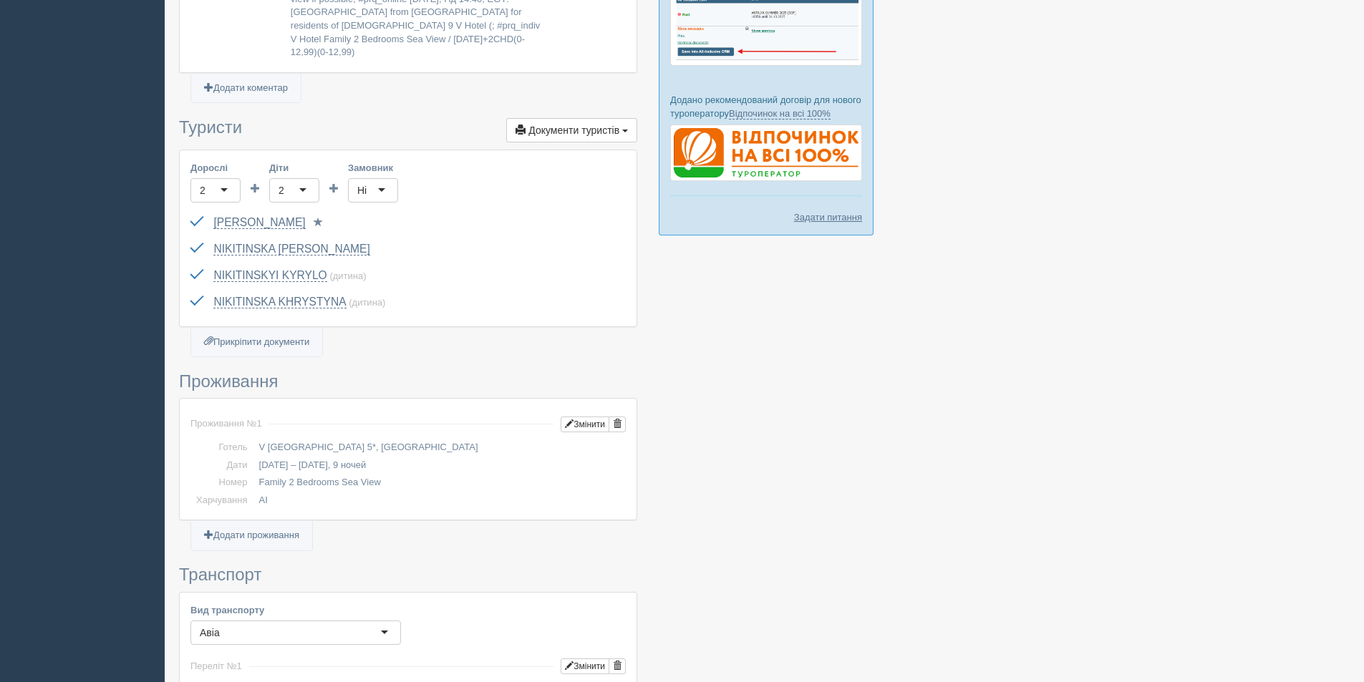
click at [306, 178] on div "2" at bounding box center [294, 190] width 50 height 24
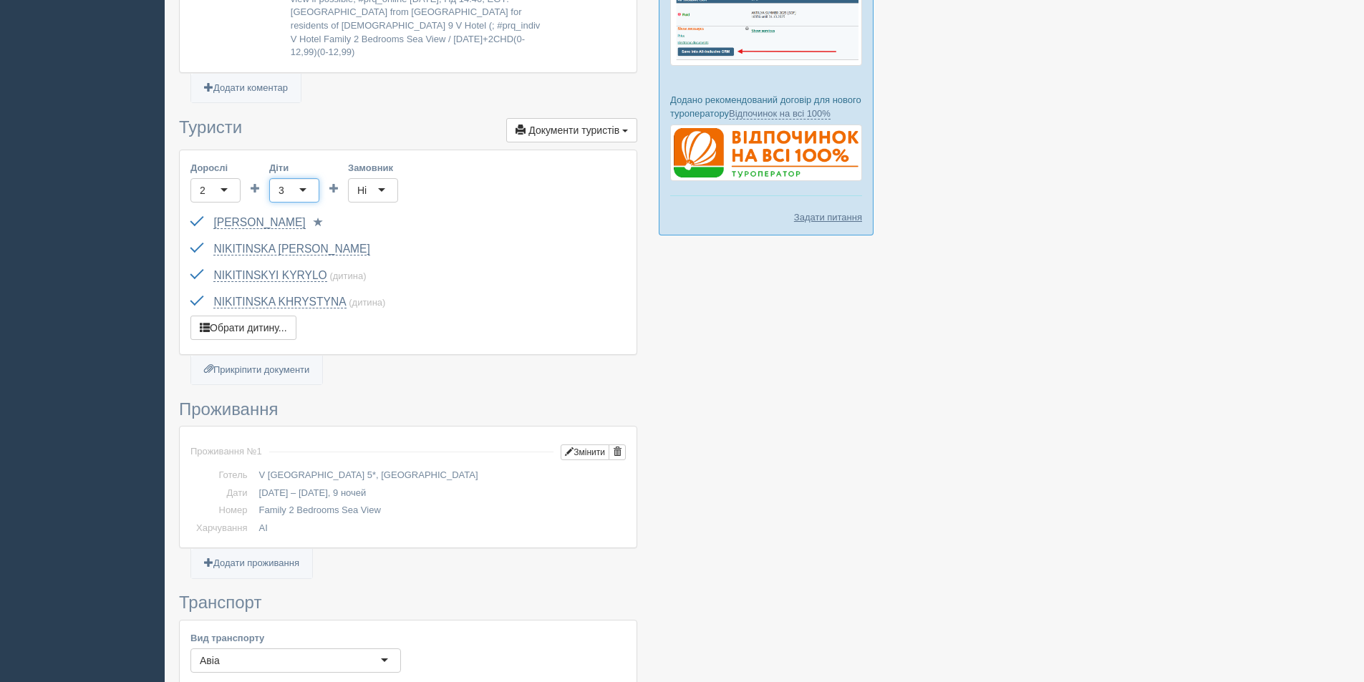
scroll to position [0, 0]
click at [251, 316] on button "Обрати дитину..." at bounding box center [243, 328] width 106 height 24
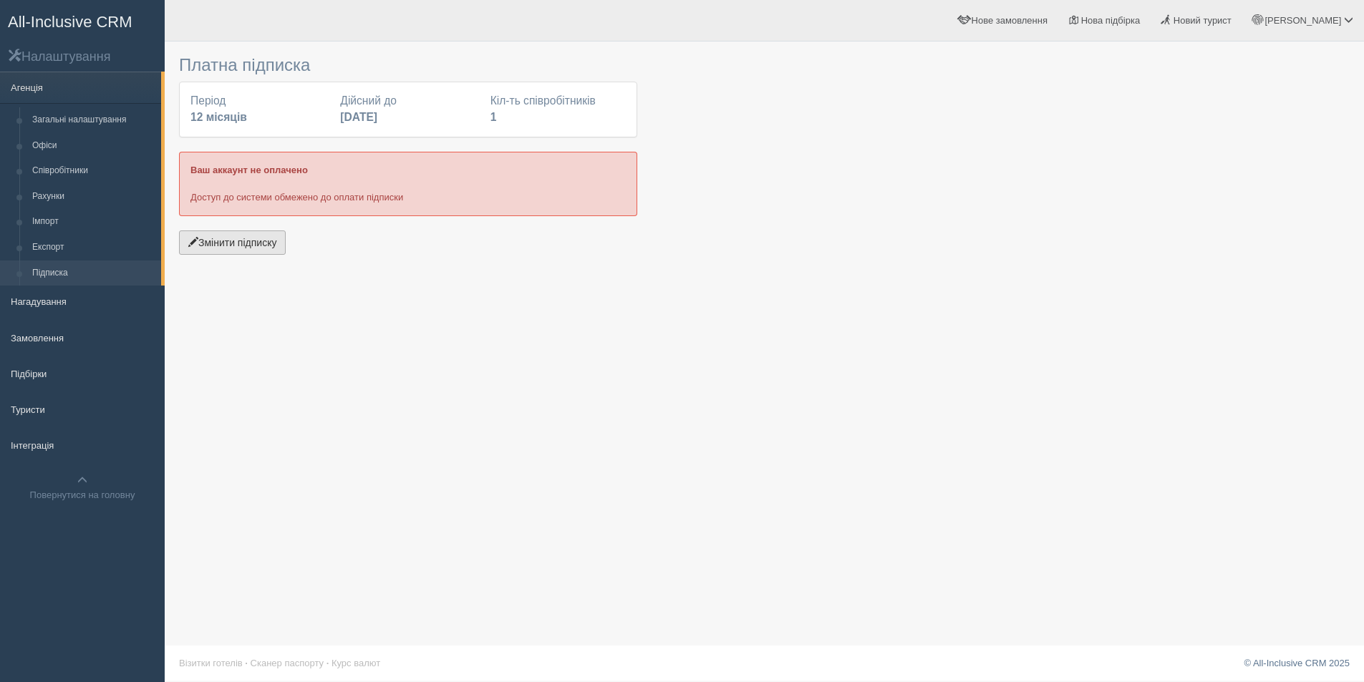
click at [266, 241] on button "Змінити підписку" at bounding box center [232, 242] width 107 height 24
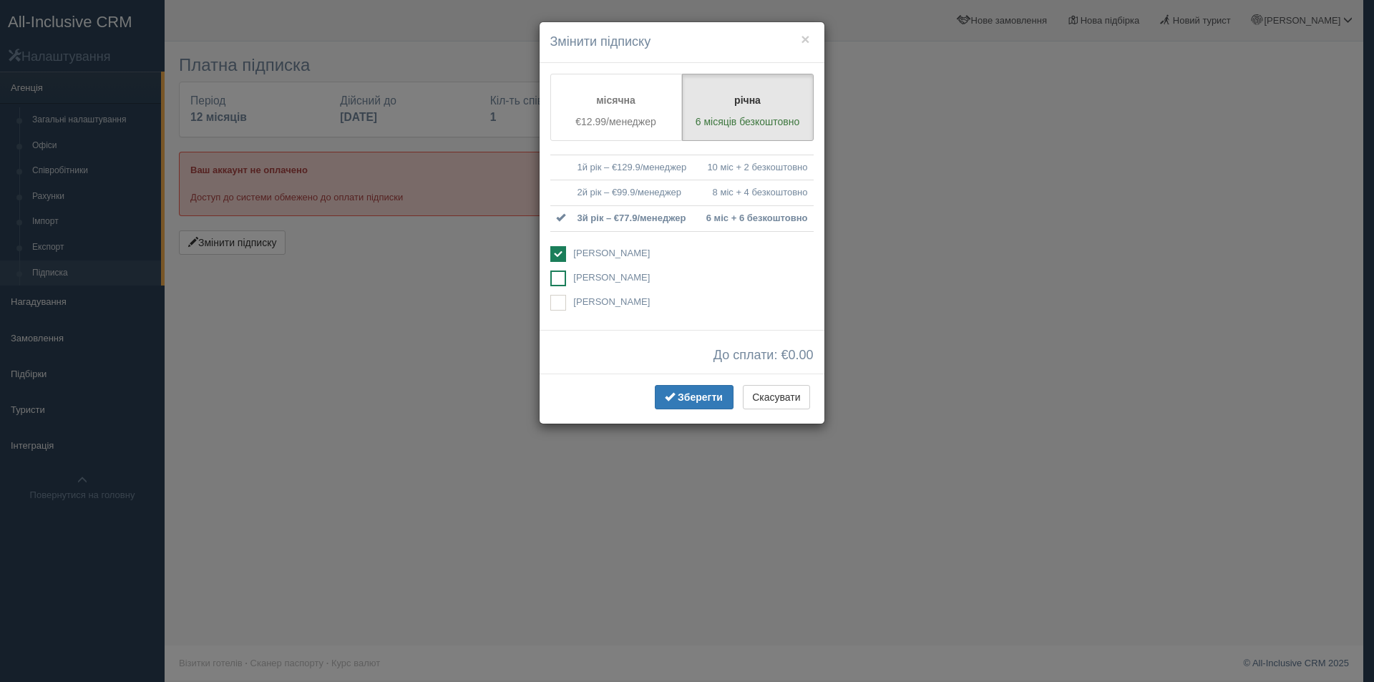
click at [578, 275] on span "[PERSON_NAME]" at bounding box center [611, 277] width 77 height 11
checkbox input "true"
click at [565, 251] on ins at bounding box center [558, 254] width 16 height 16
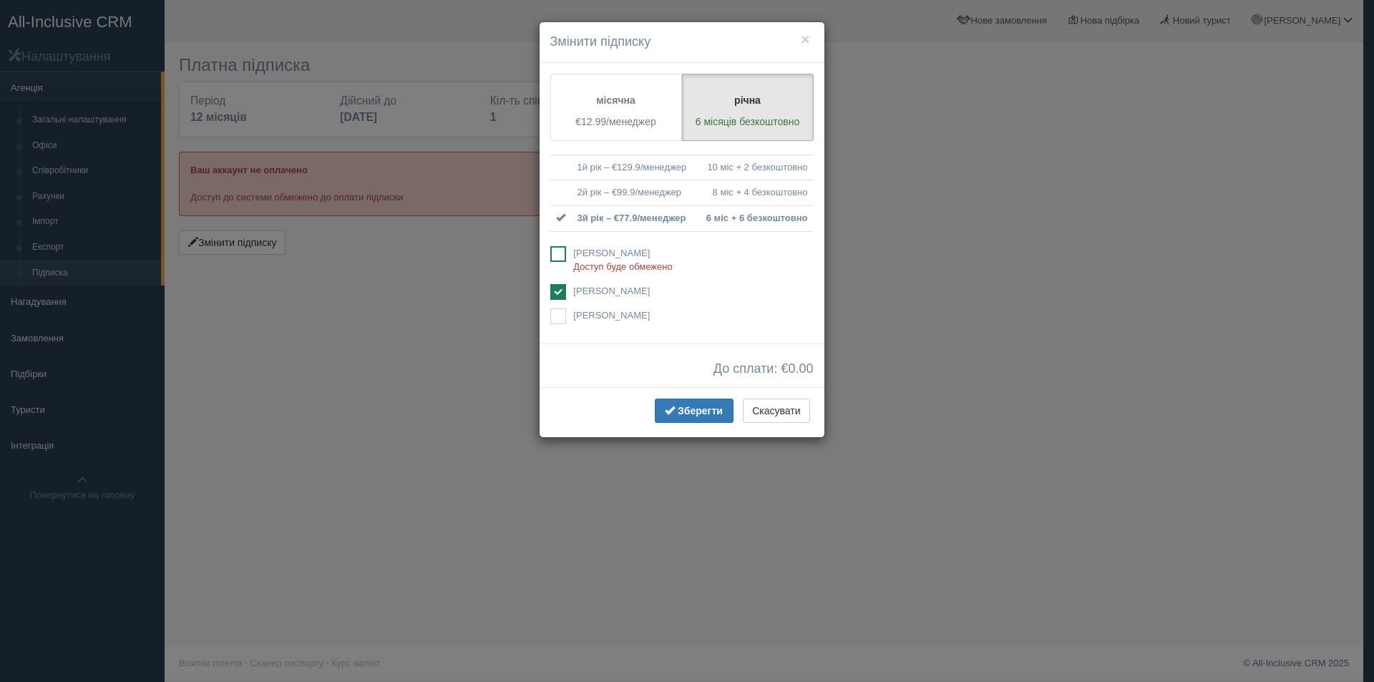
checkbox input "false"
click at [686, 400] on button "Зберегти" at bounding box center [694, 411] width 79 height 24
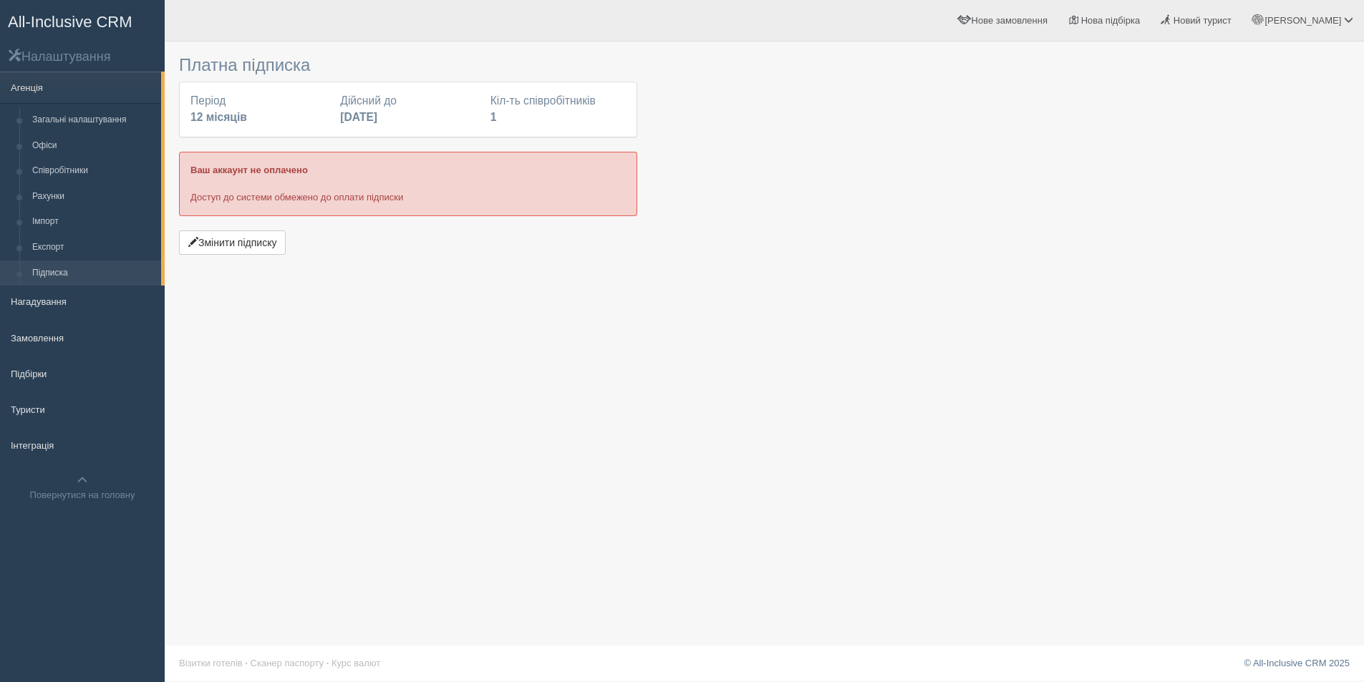
click at [52, 27] on span "All-Inclusive CRM" at bounding box center [70, 22] width 125 height 18
